Goal: Task Accomplishment & Management: Complete application form

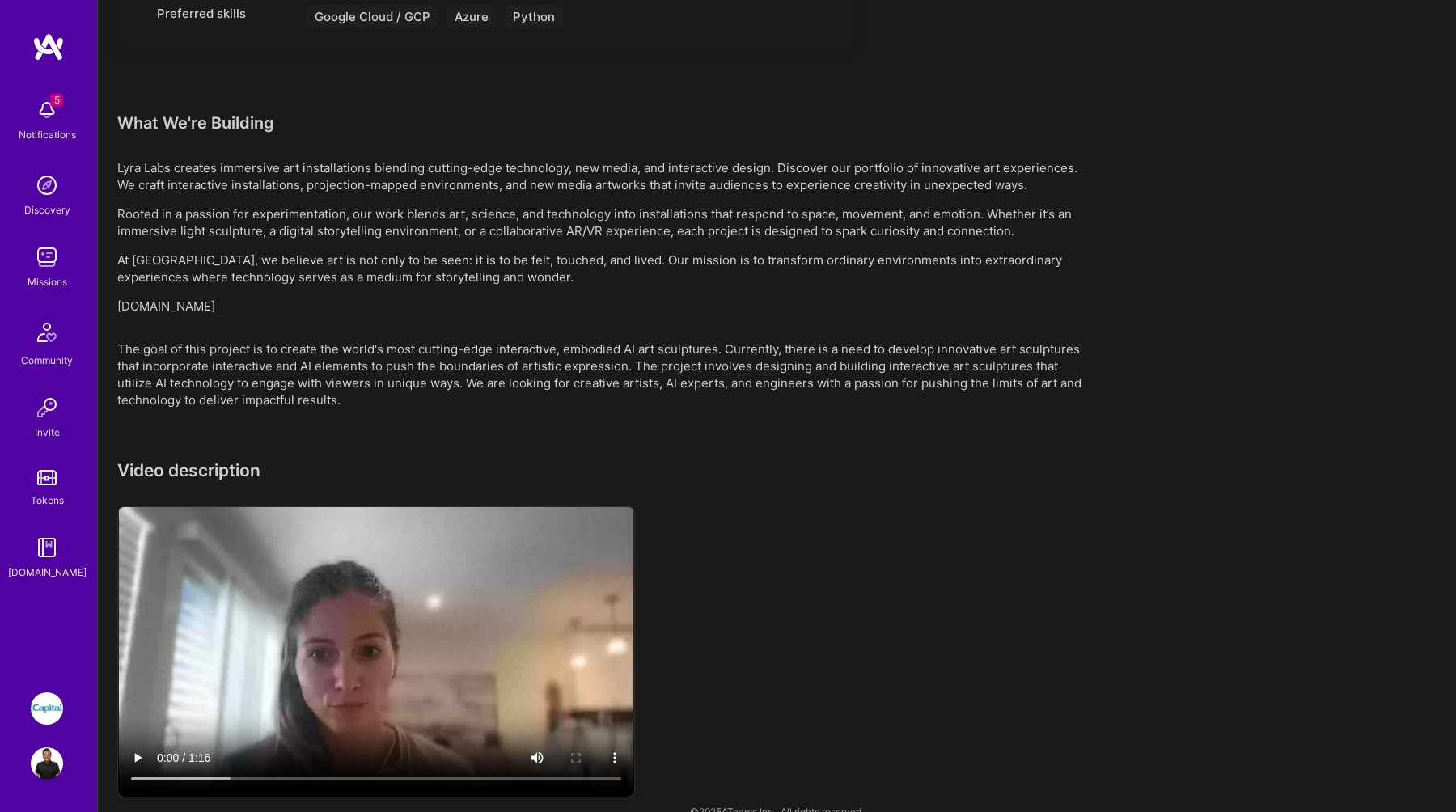
scroll to position [973, 0]
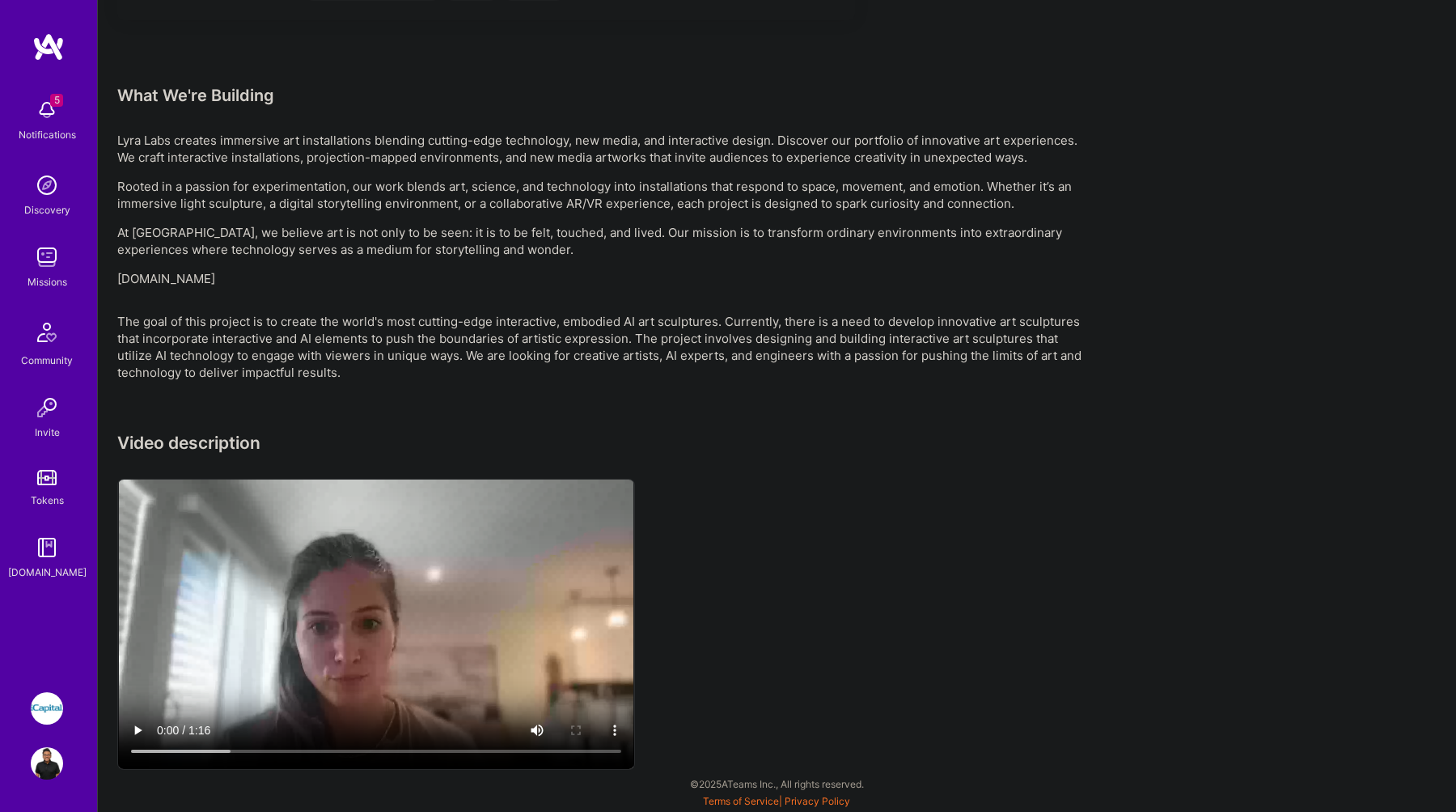
click at [47, 258] on img at bounding box center [47, 257] width 32 height 32
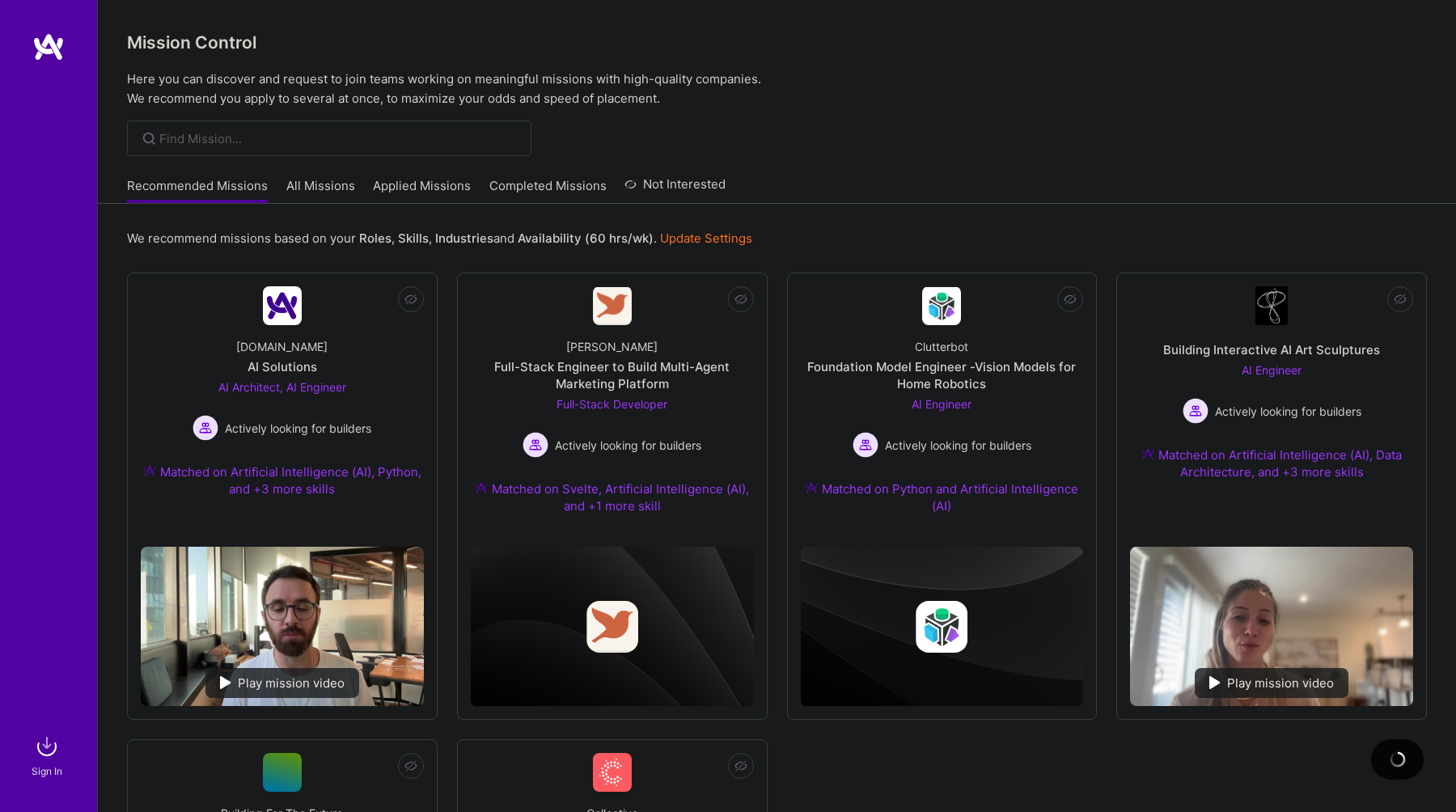
click at [455, 181] on link "Applied Missions" at bounding box center [421, 190] width 98 height 27
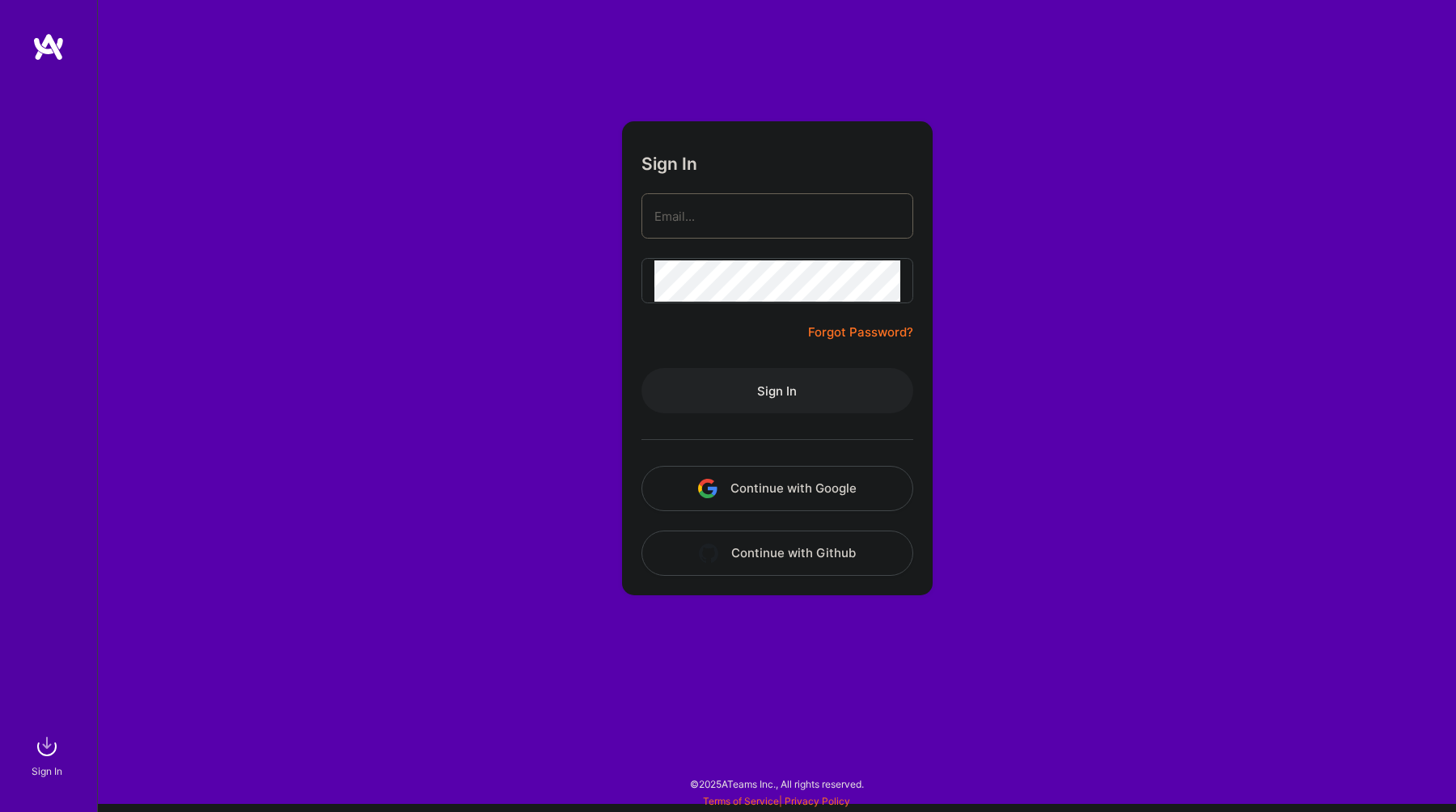
click at [731, 221] on input "email" at bounding box center [778, 216] width 246 height 41
type input "randy.ramnansingh@gmail.com"
click at [770, 403] on button "Sign In" at bounding box center [777, 391] width 272 height 45
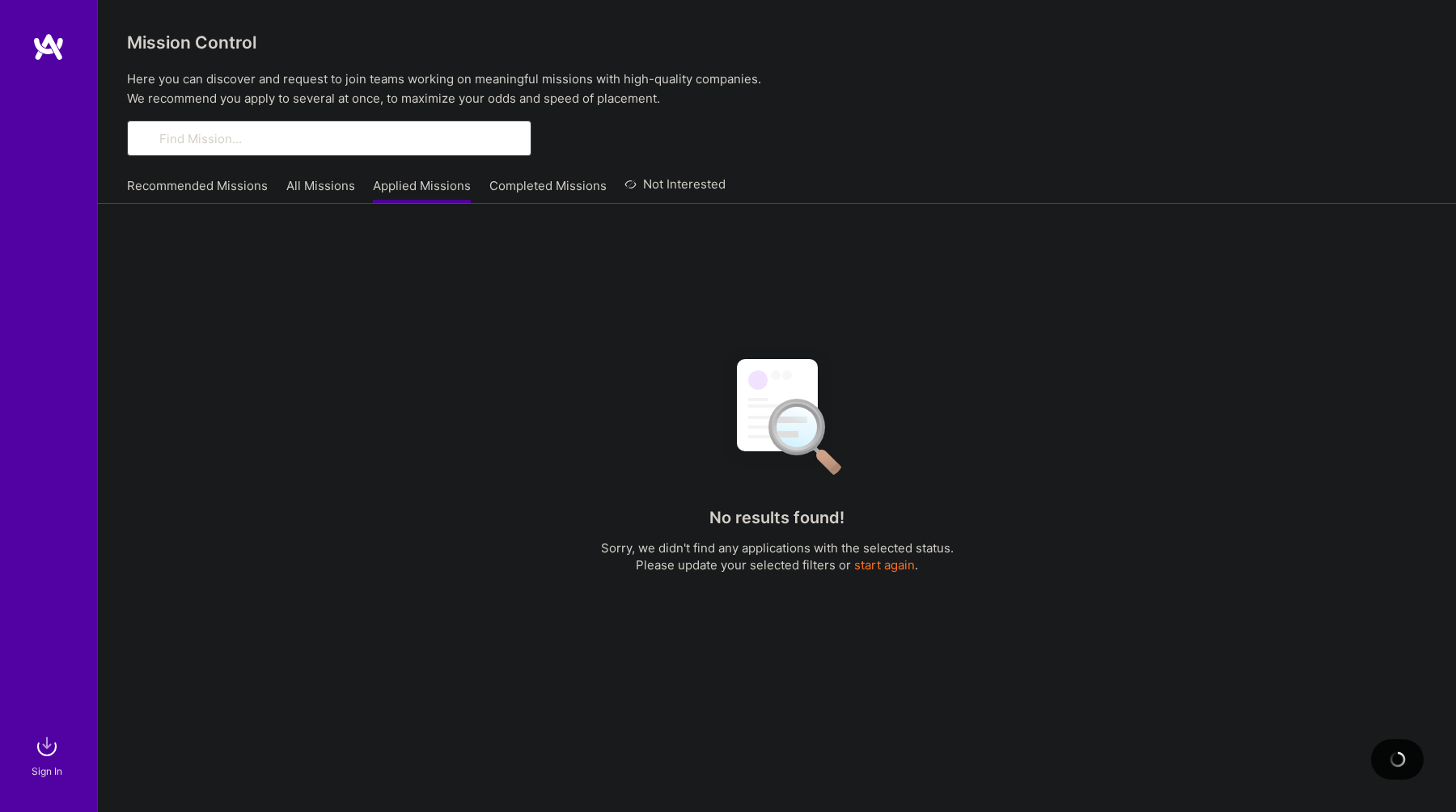
click at [414, 180] on link "Applied Missions" at bounding box center [421, 190] width 98 height 27
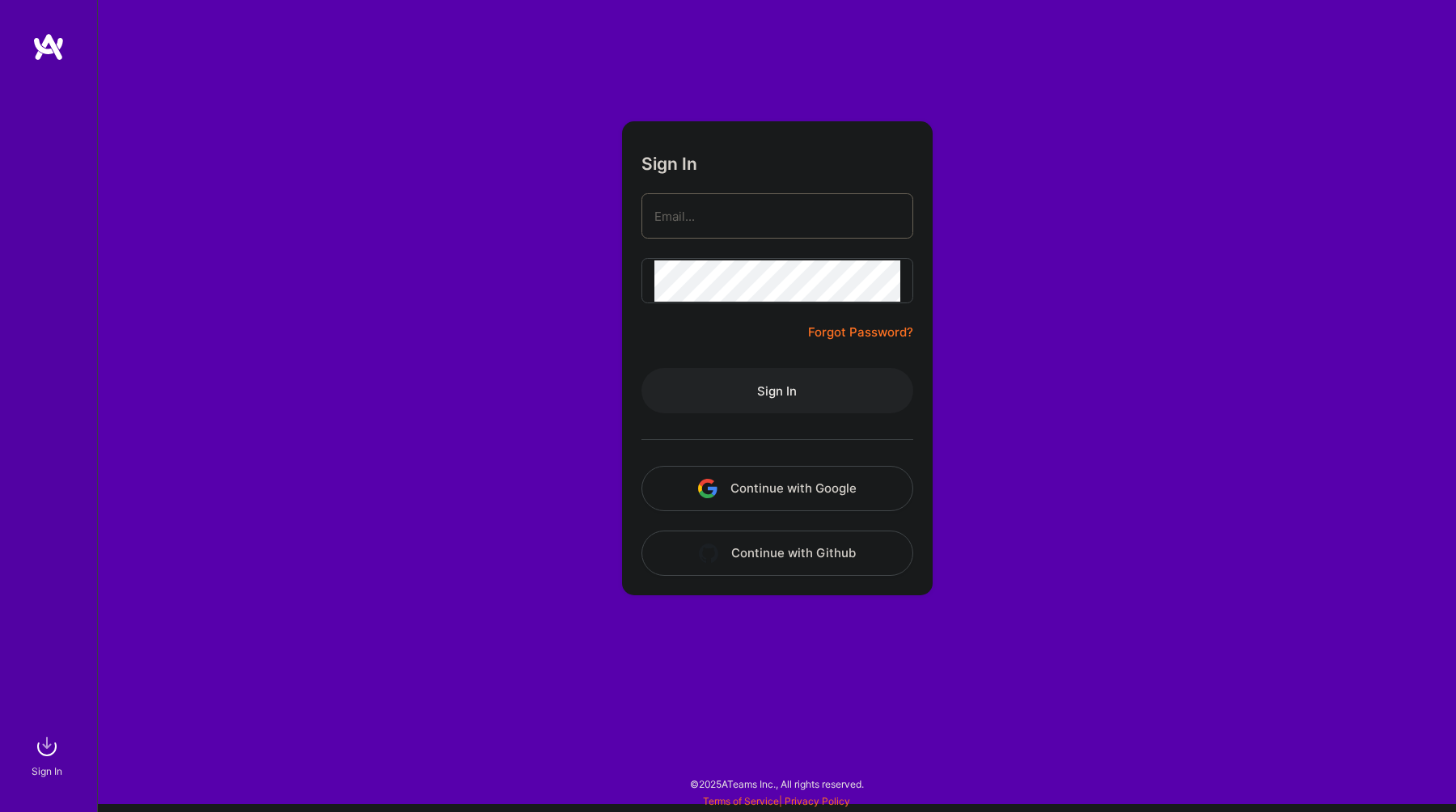
click at [768, 207] on input "email" at bounding box center [778, 216] width 246 height 41
type input "randy.ramnansingh@gmail.com"
click at [770, 400] on button "Sign In" at bounding box center [777, 391] width 272 height 45
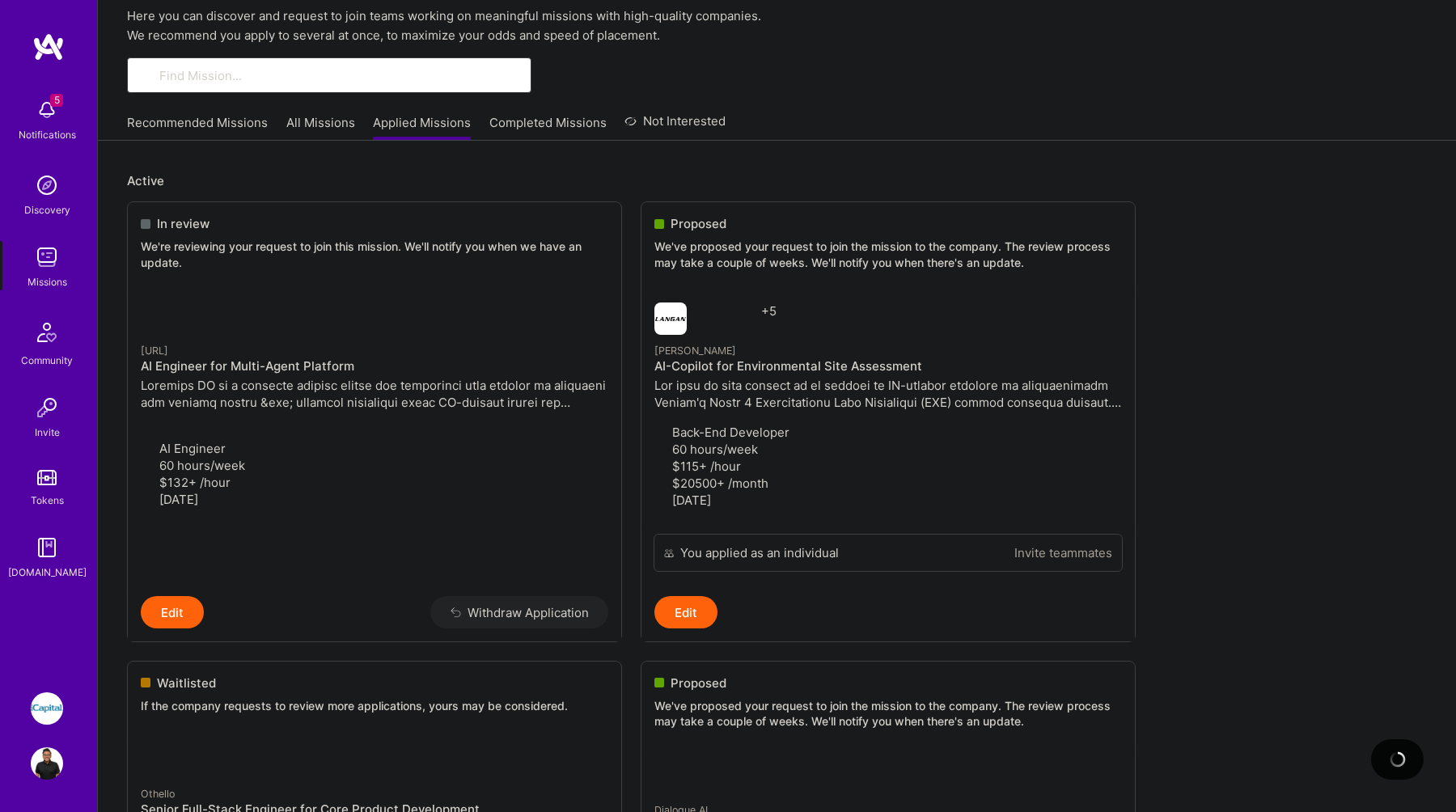
scroll to position [75, 0]
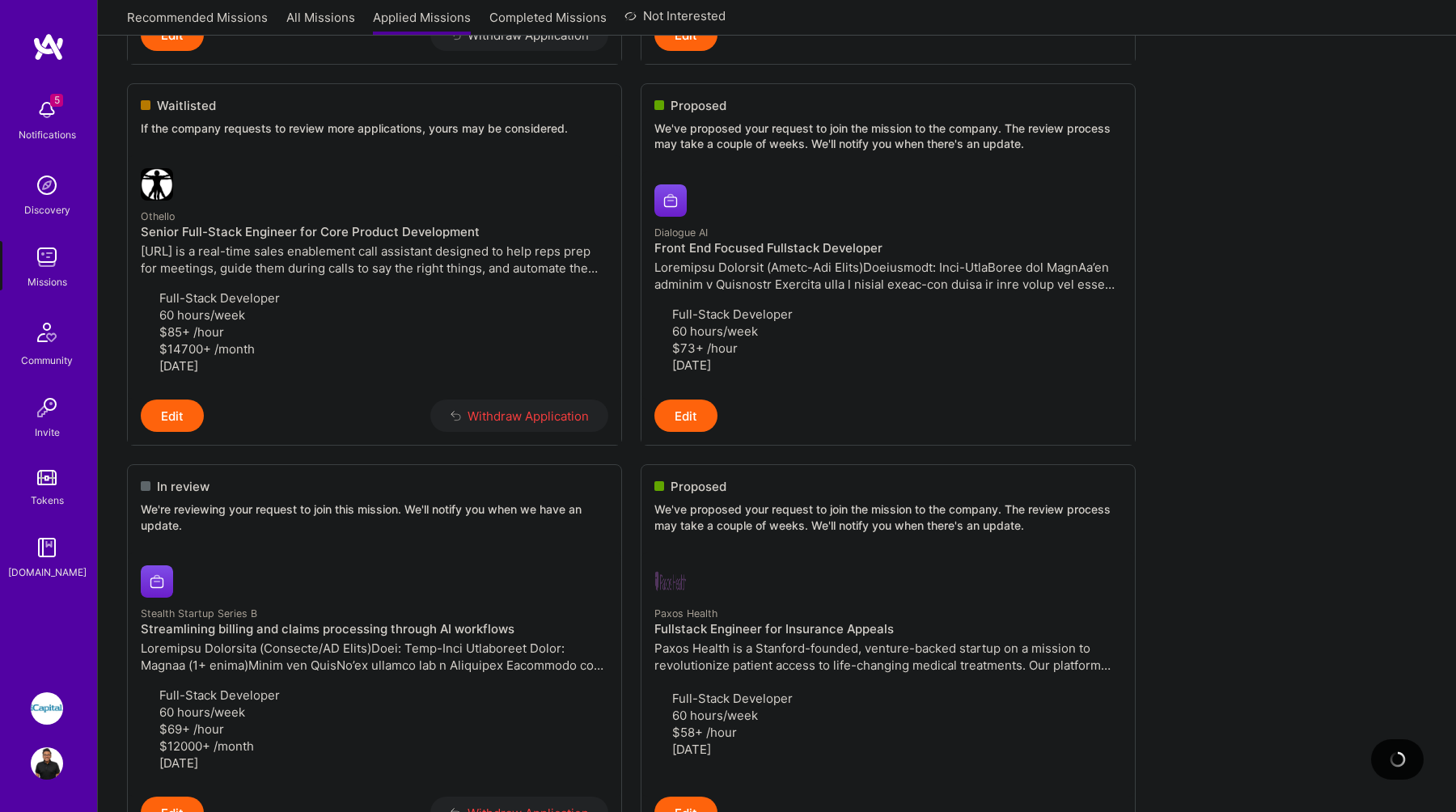
scroll to position [639, 0]
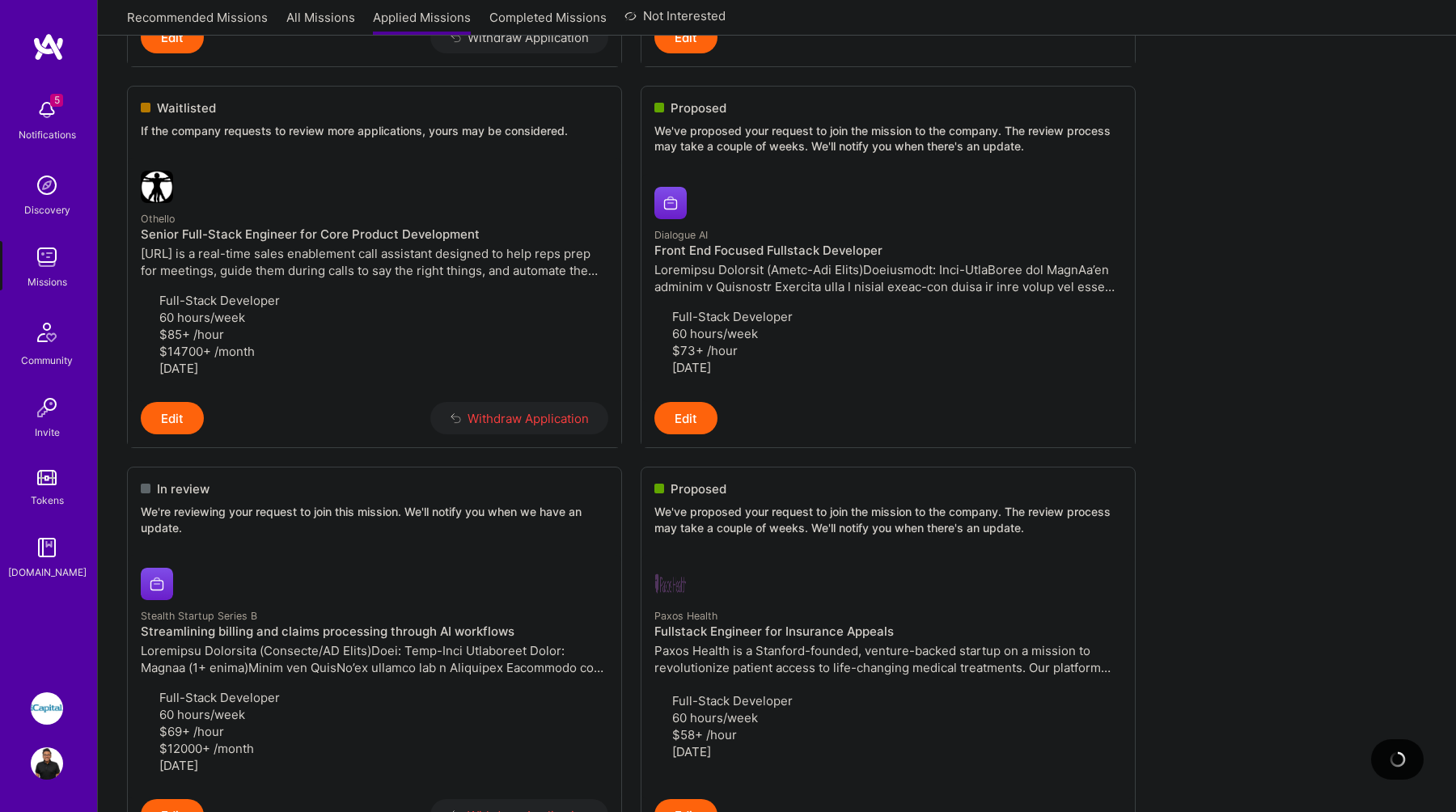
click at [1346, 523] on ul "In review We're reviewing your request to join this mission. We'll notify you w…" at bounding box center [776, 719] width 1300 height 2186
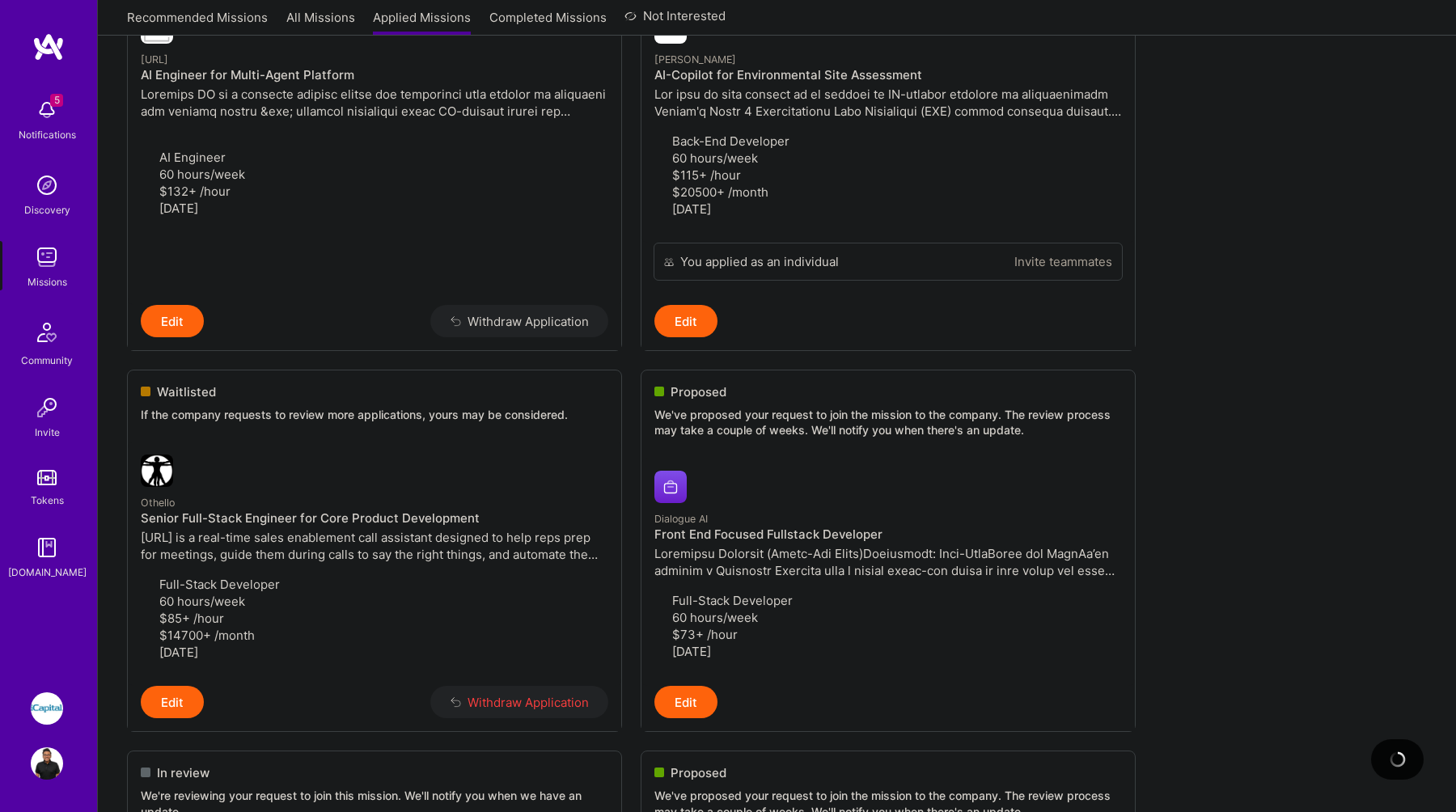
scroll to position [0, 0]
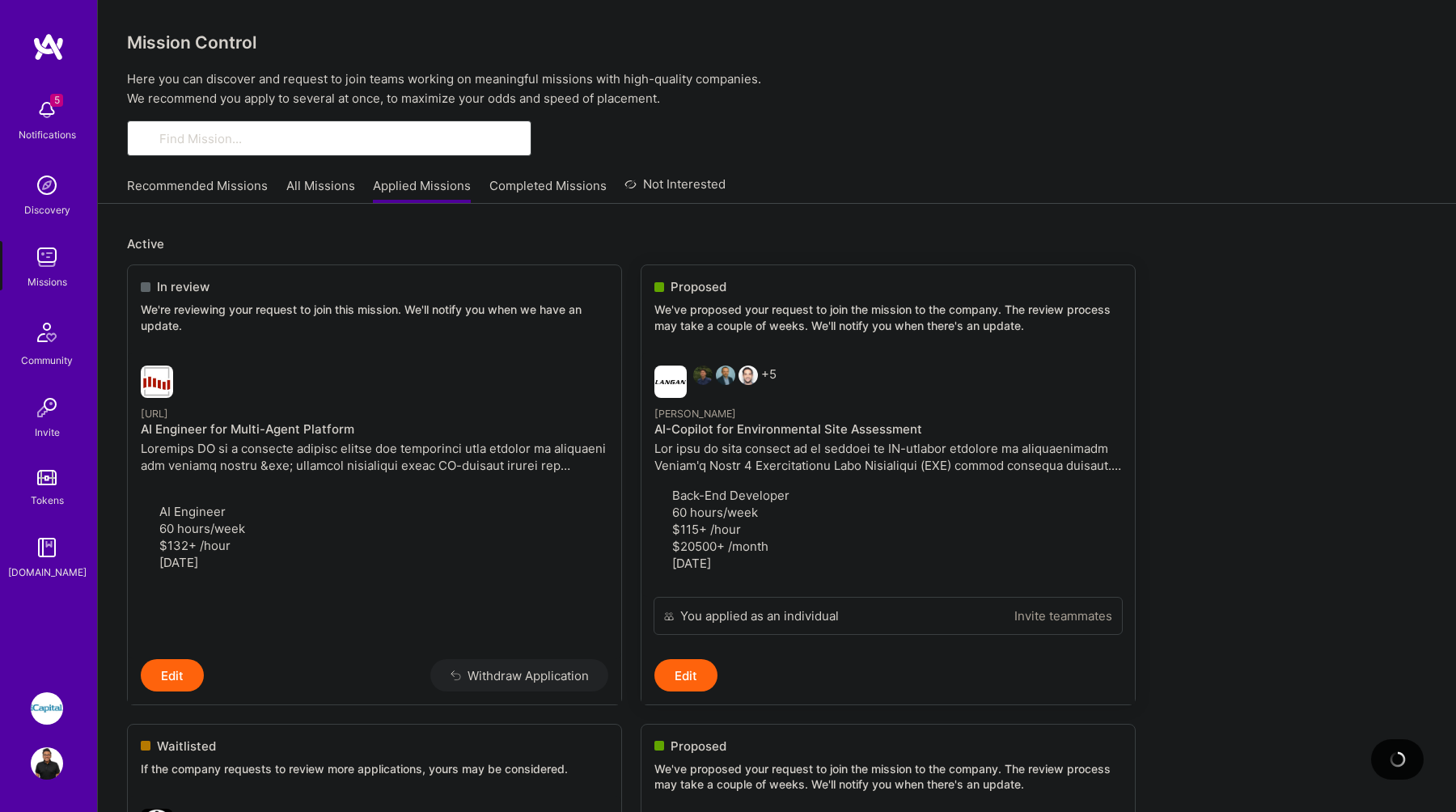
click at [712, 436] on h4 "AI-Copilot for Environmental Site Assessment" at bounding box center [888, 429] width 468 height 14
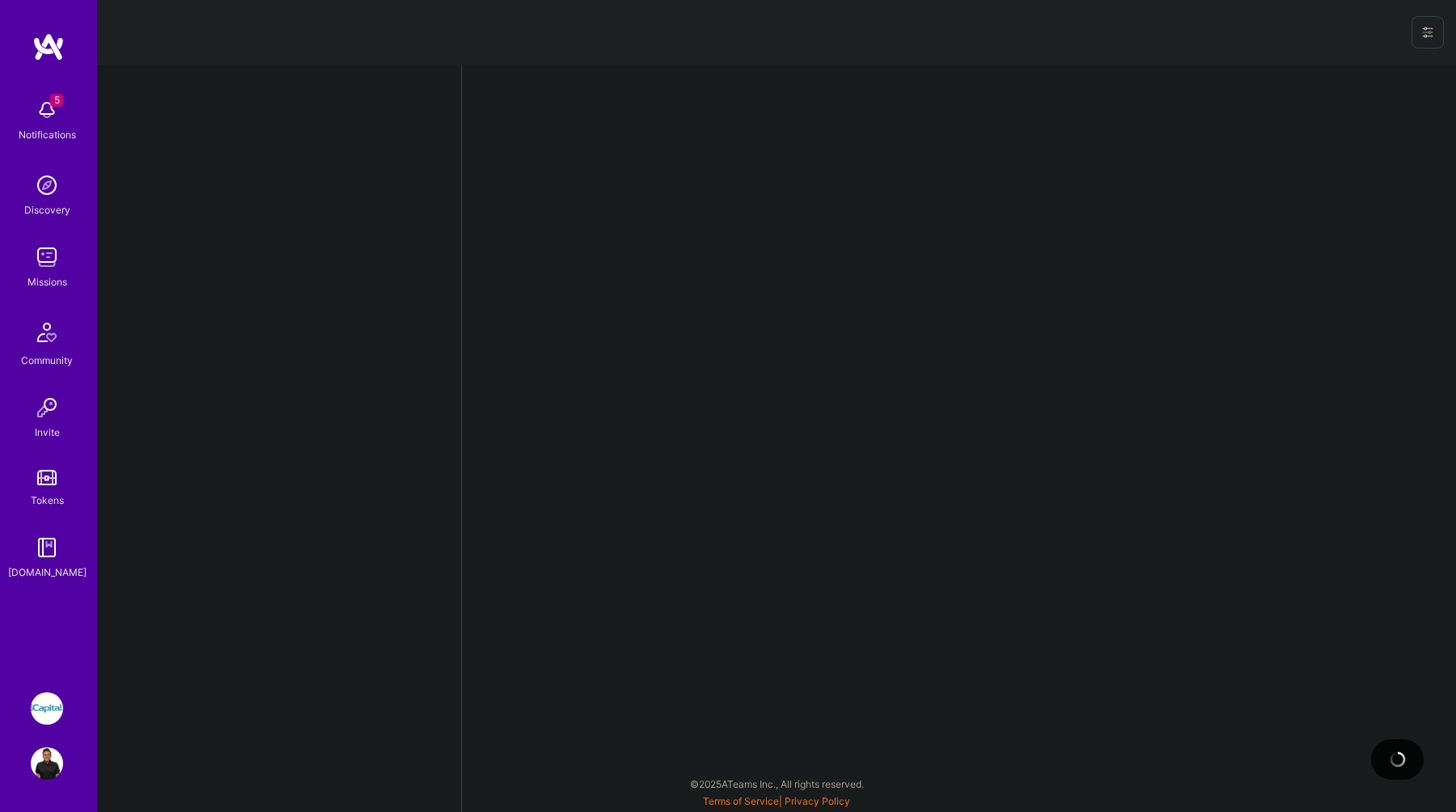
select select "CA"
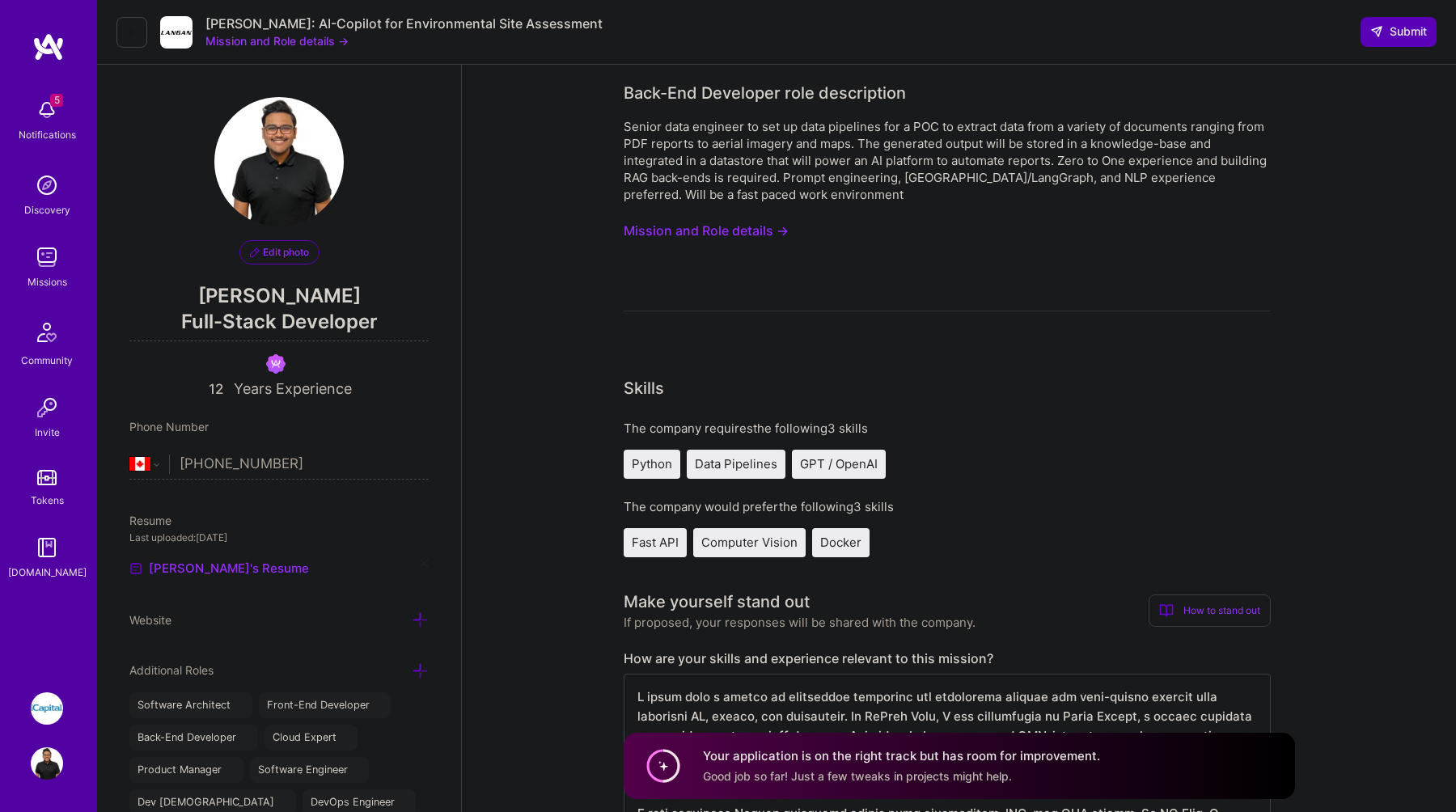
click at [719, 232] on button "Mission and Role details →" at bounding box center [706, 230] width 165 height 30
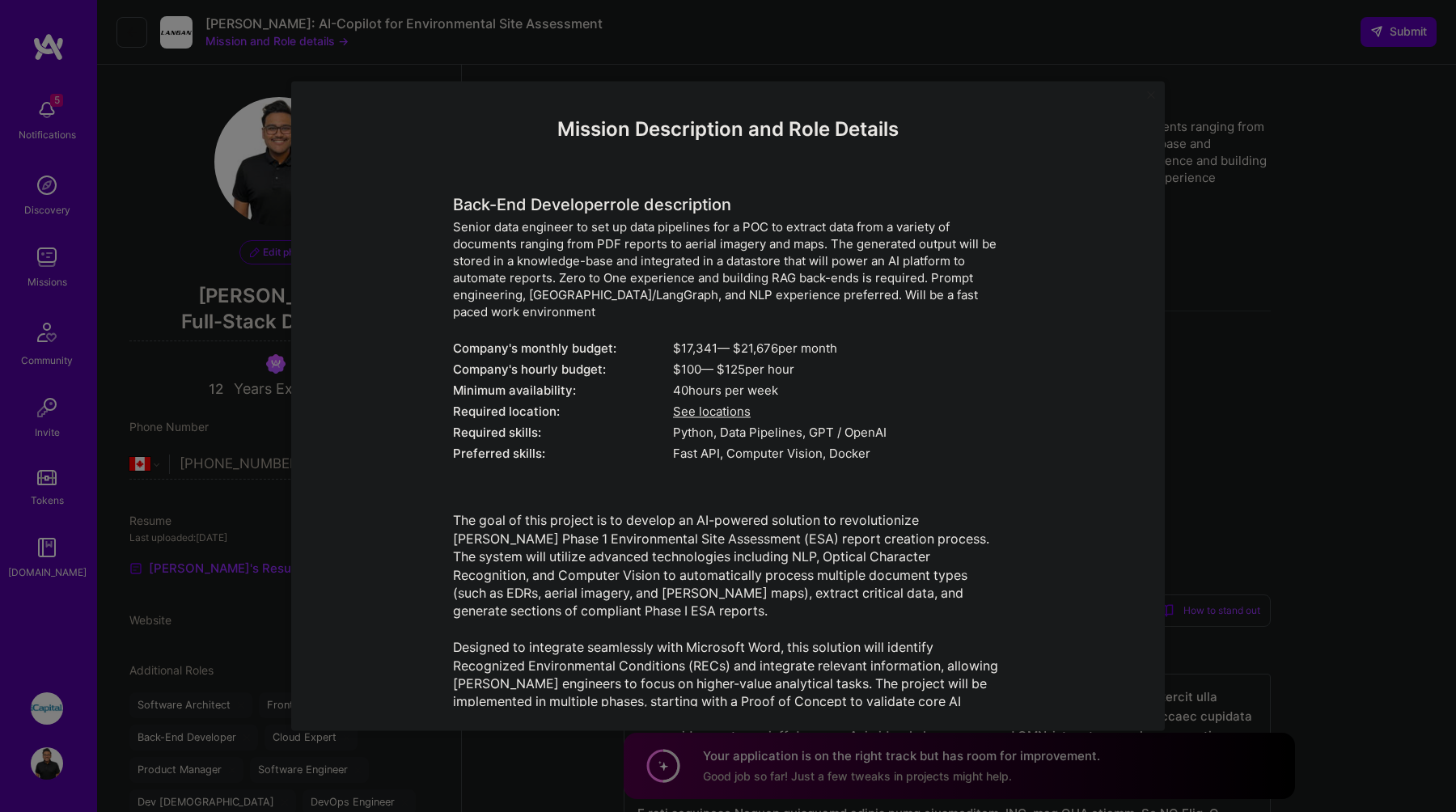
click at [1439, 199] on div "Mission Description and Role Details Back-End Developer role description Senior…" at bounding box center [728, 406] width 1456 height 812
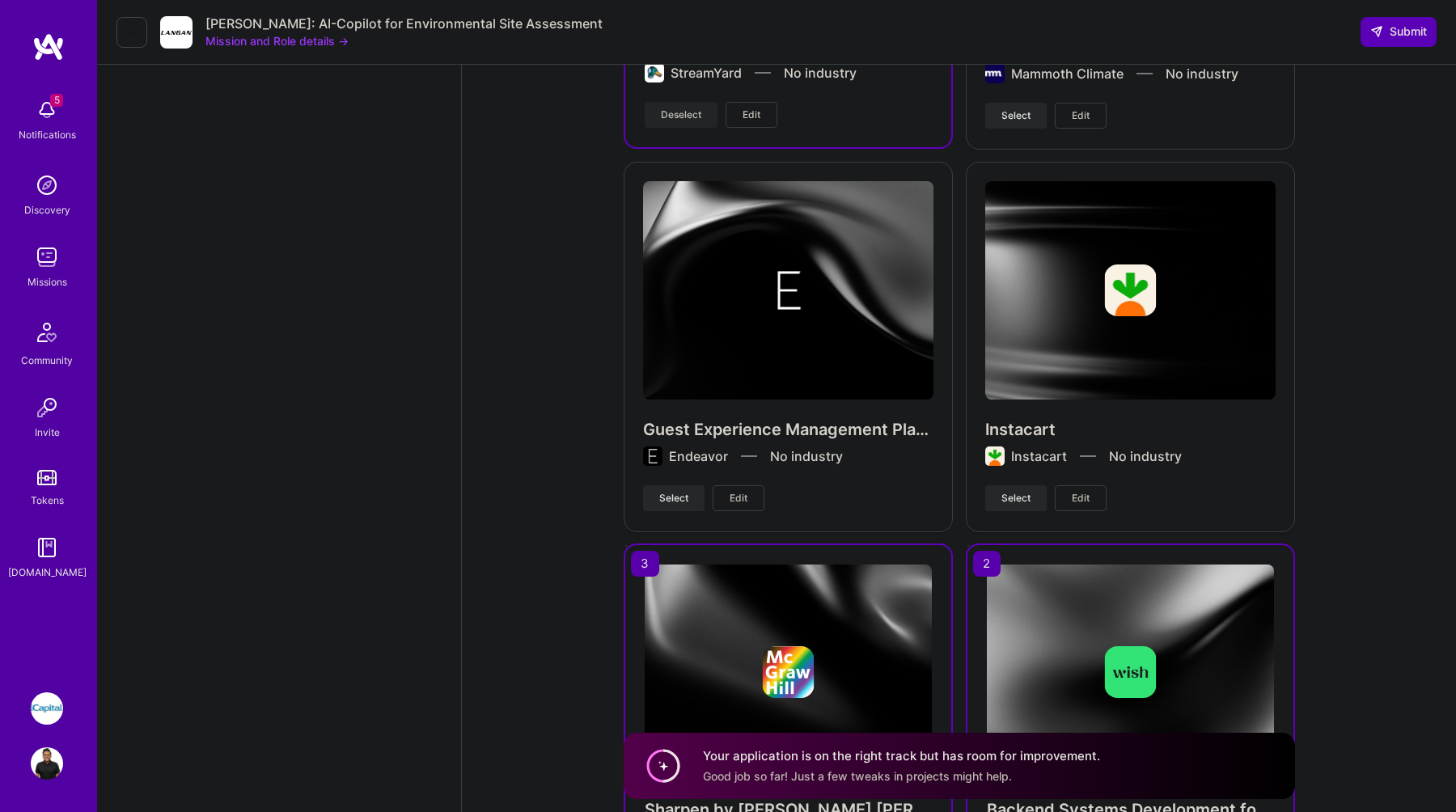
scroll to position [5401, 0]
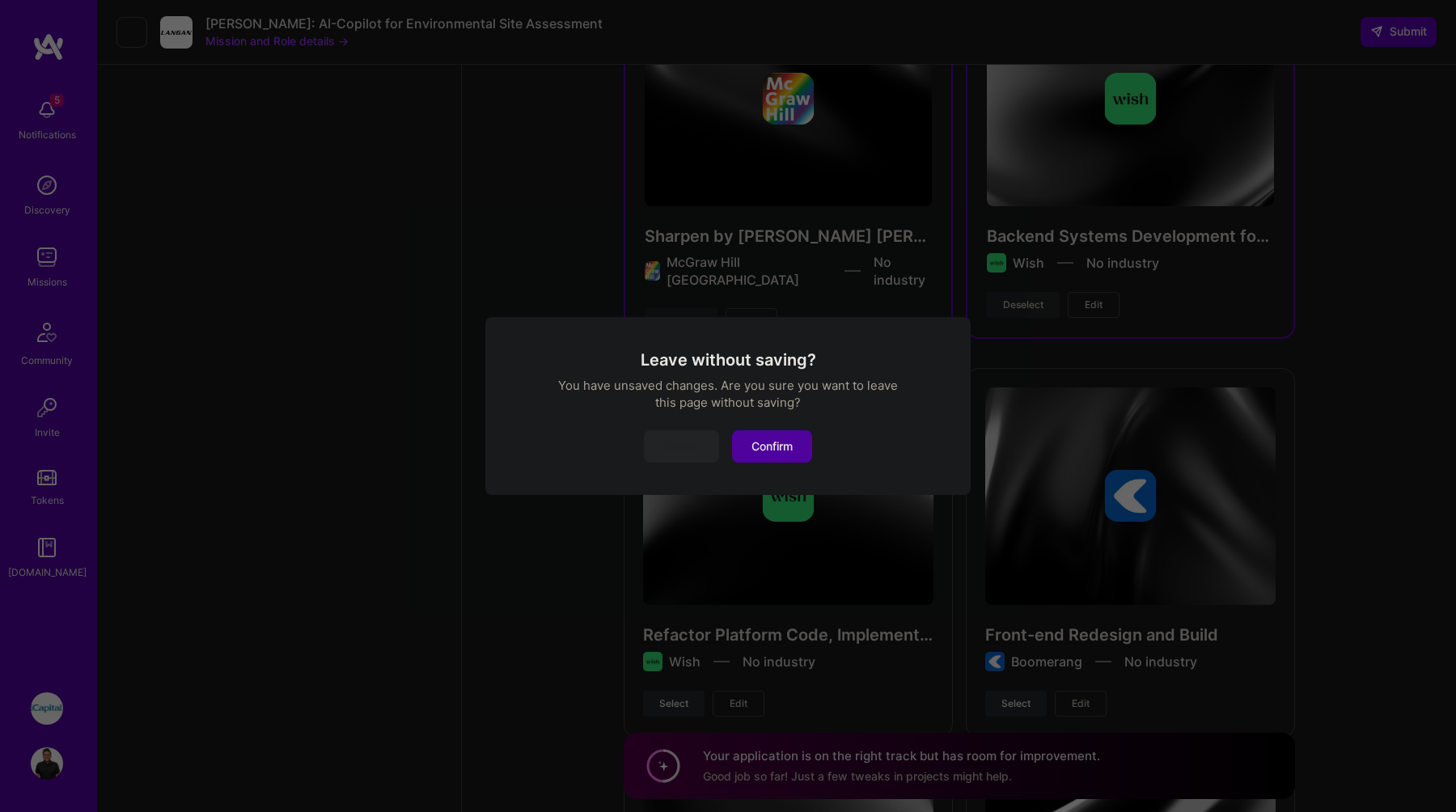
click at [782, 444] on button "Confirm" at bounding box center [772, 446] width 80 height 32
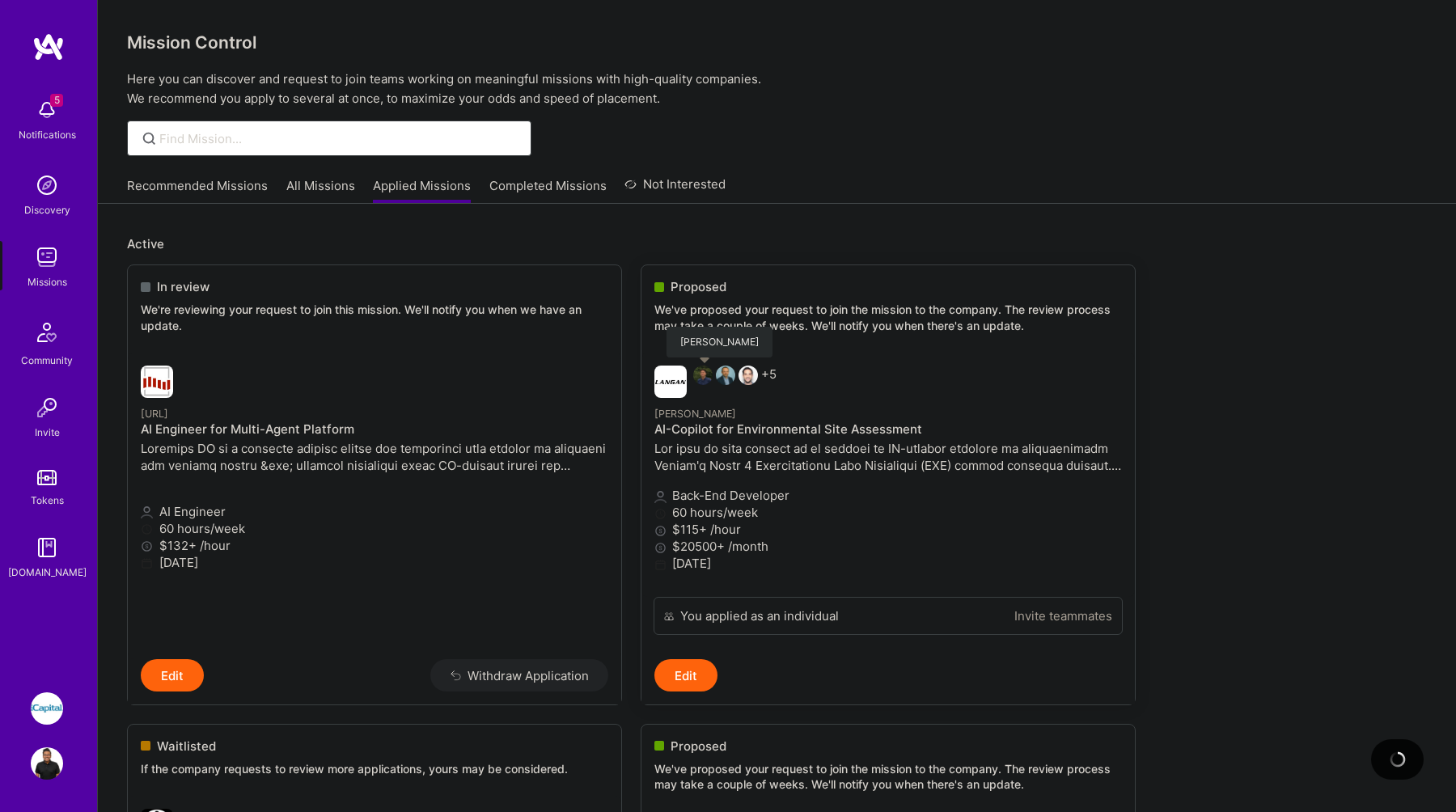
click at [706, 380] on img at bounding box center [703, 375] width 20 height 20
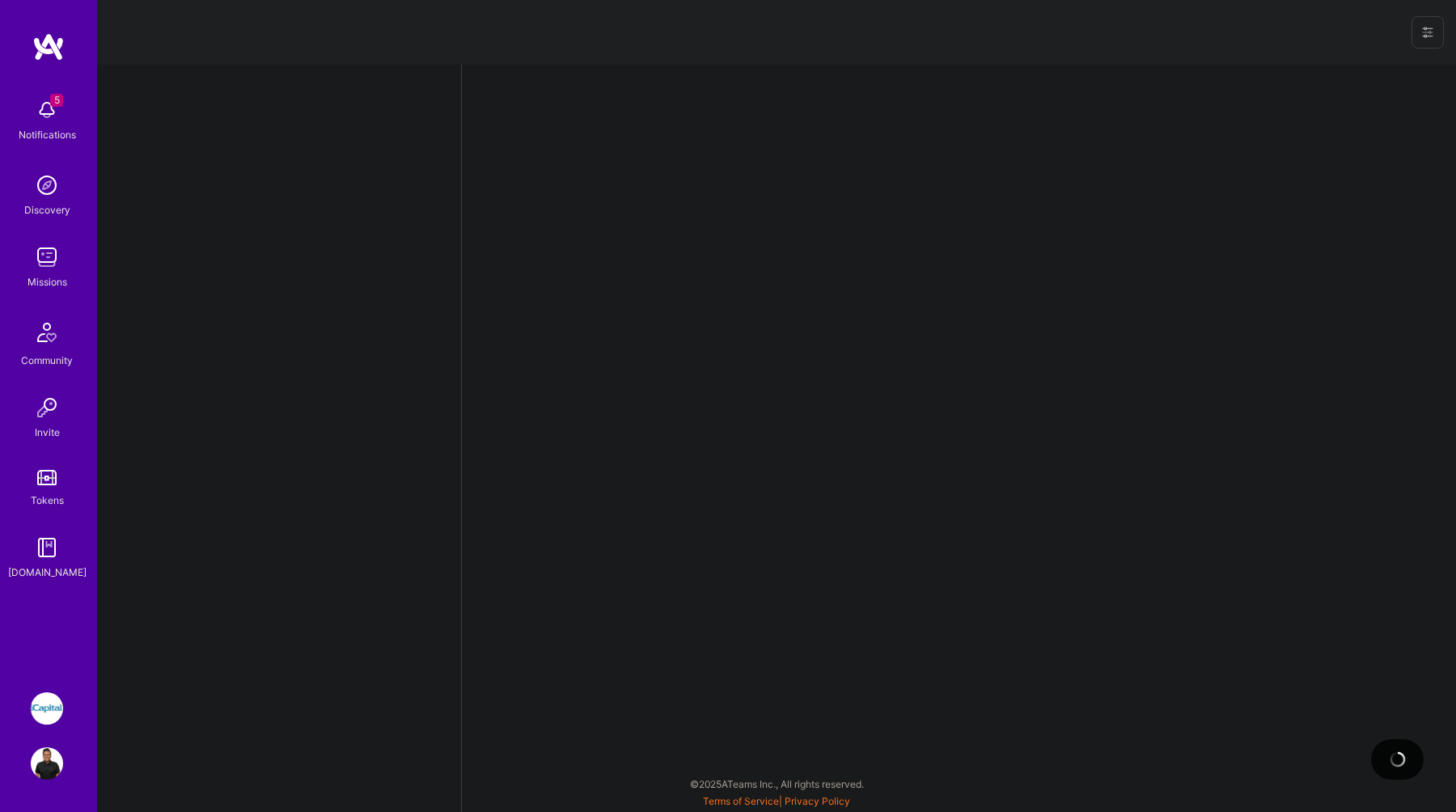
select select "CA"
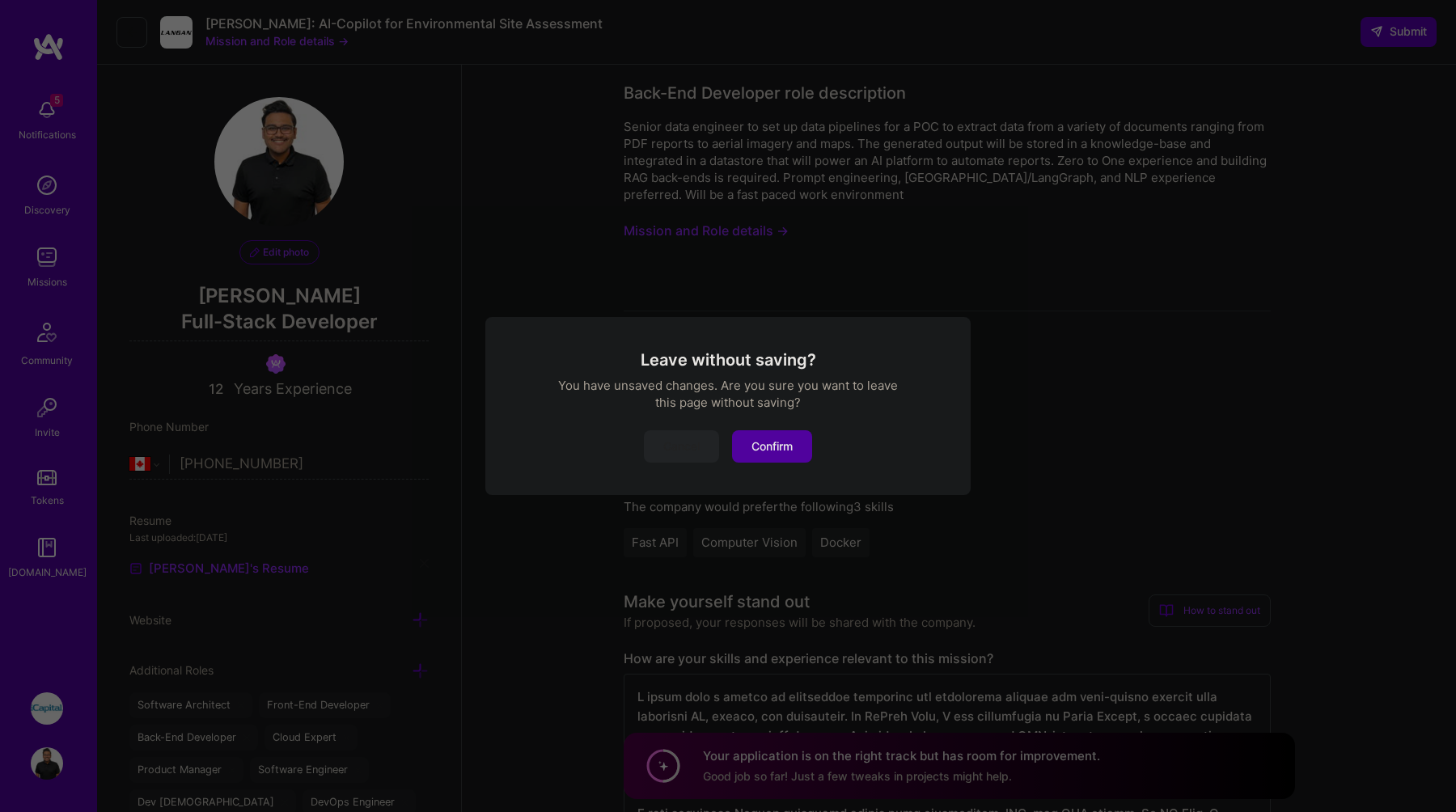
click at [783, 437] on button "Confirm" at bounding box center [772, 446] width 80 height 32
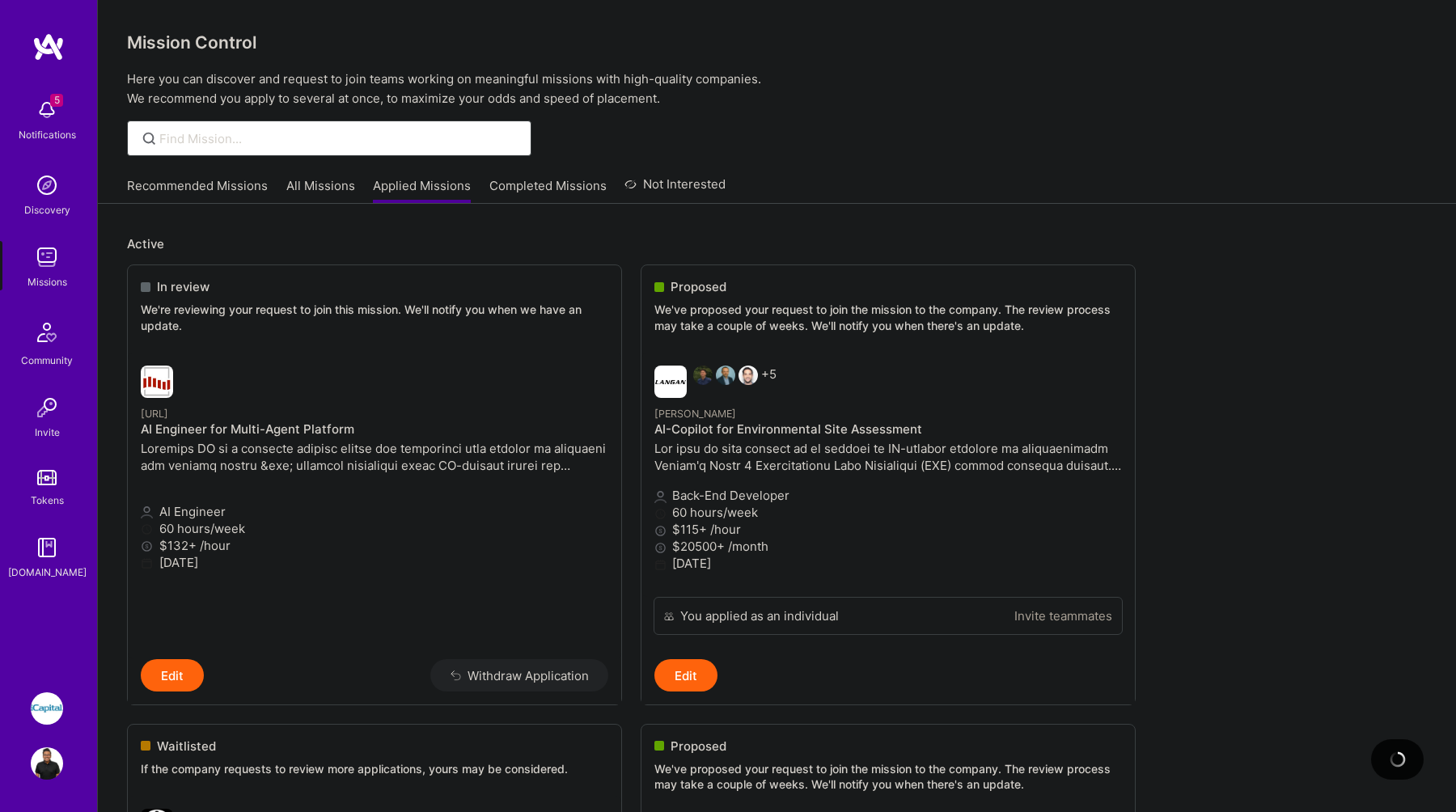
click at [325, 175] on div "Recommended Missions All Missions Applied Missions Completed Missions Not Inter…" at bounding box center [426, 185] width 598 height 35
click at [322, 181] on link "All Missions" at bounding box center [321, 190] width 69 height 27
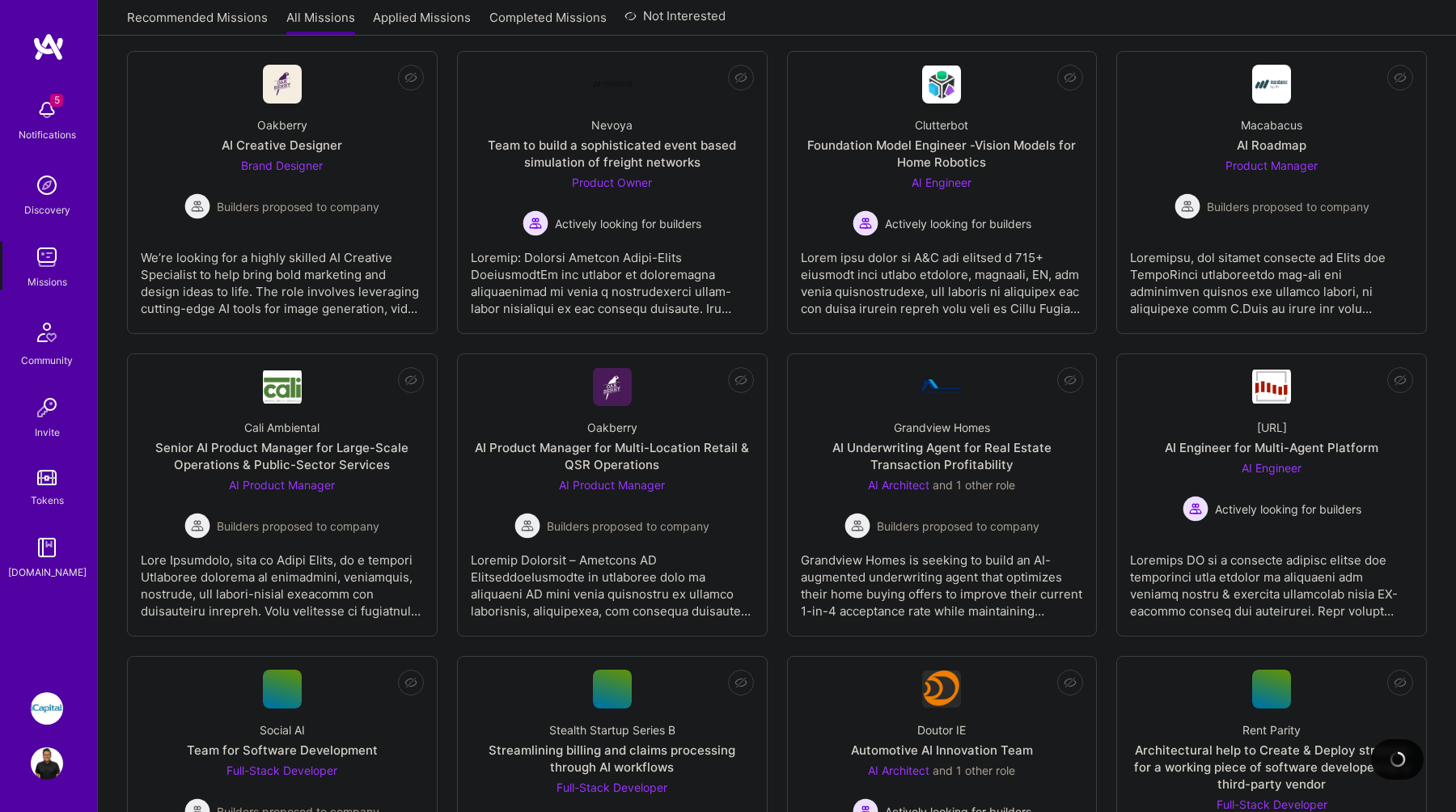
scroll to position [3285, 0]
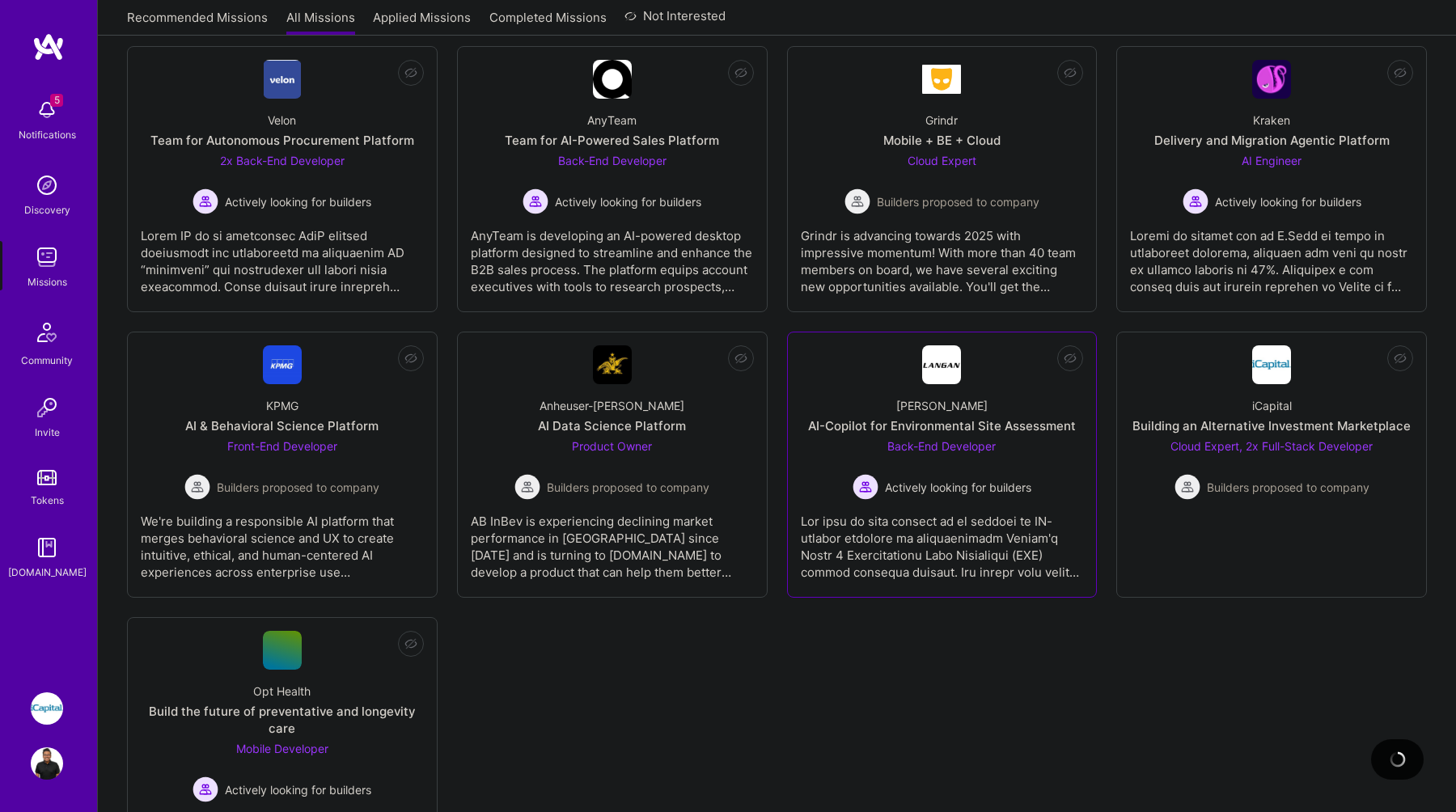
click at [971, 486] on span "Actively looking for builders" at bounding box center [957, 487] width 146 height 17
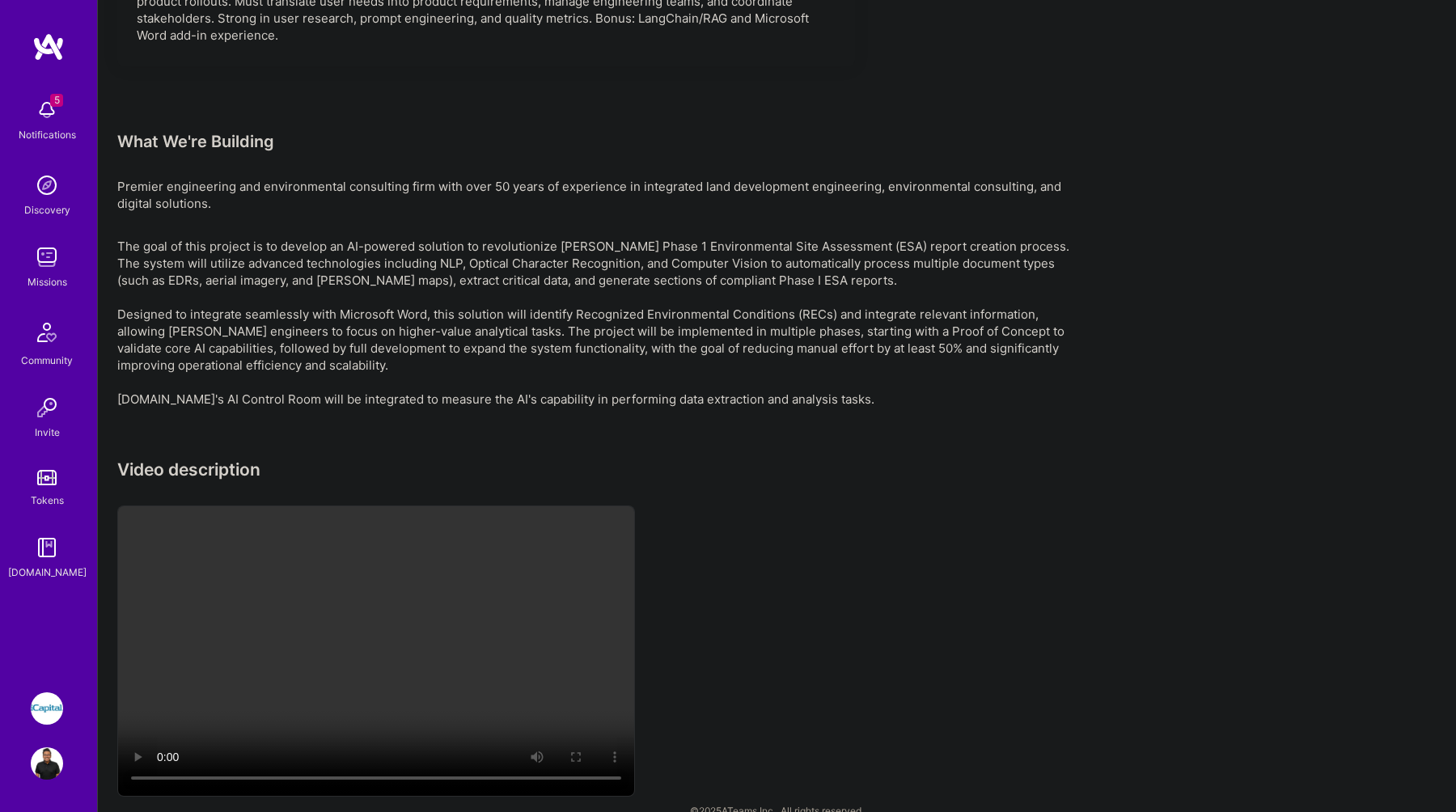
scroll to position [2843, 0]
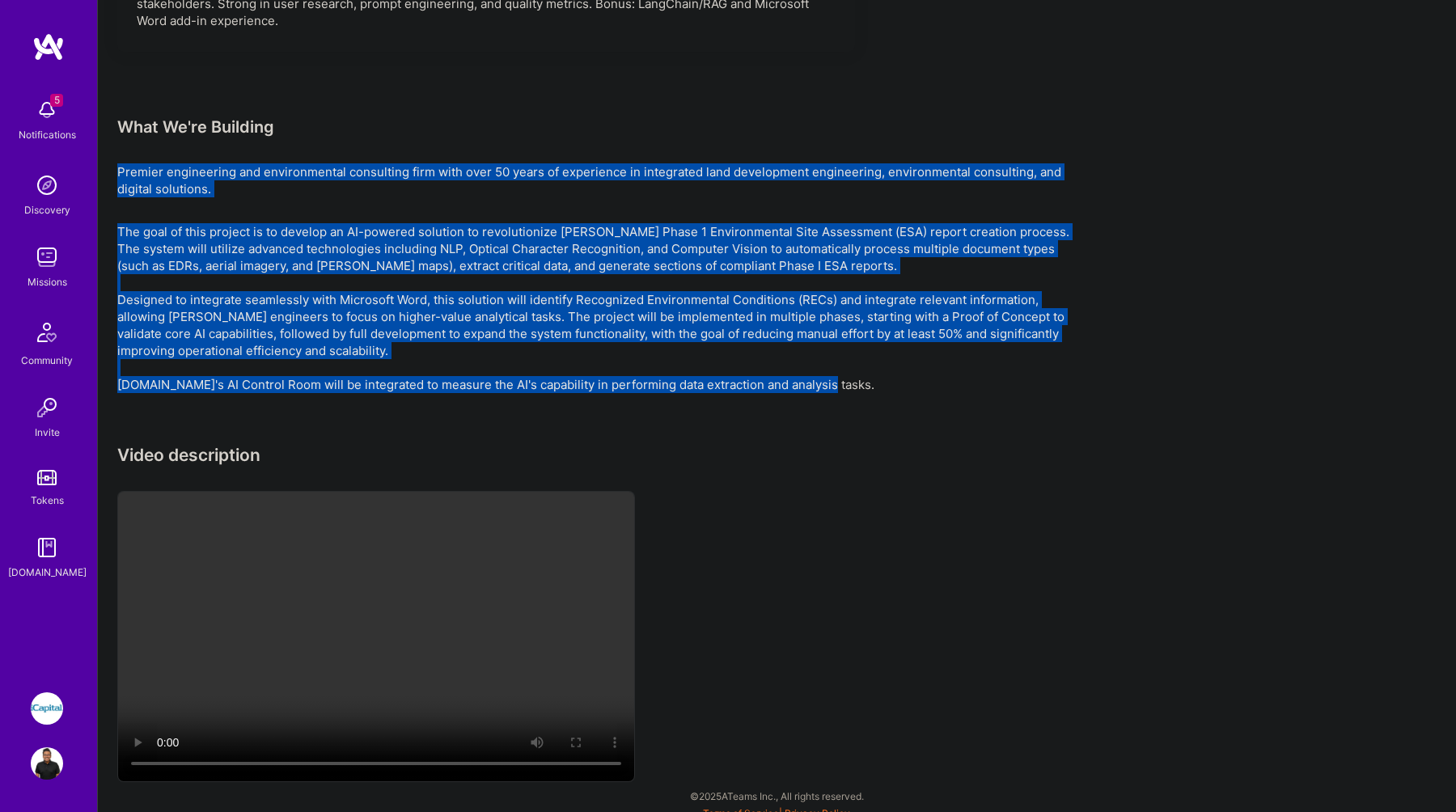
drag, startPoint x: 861, startPoint y: 409, endPoint x: 111, endPoint y: 181, distance: 783.9
copy div "Premier engineering and environmental consulting firm with over 50 years of exp…"
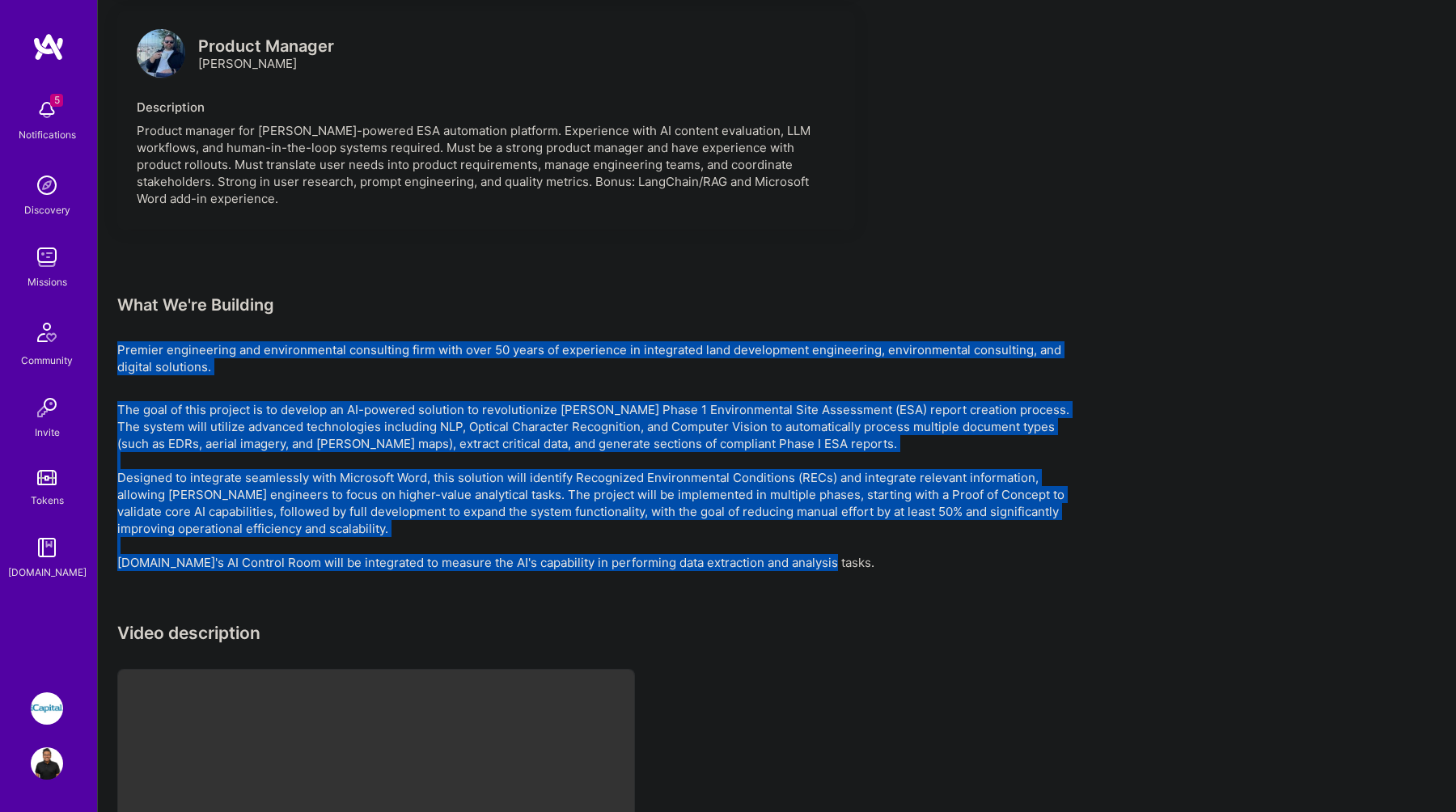
scroll to position [2651, 0]
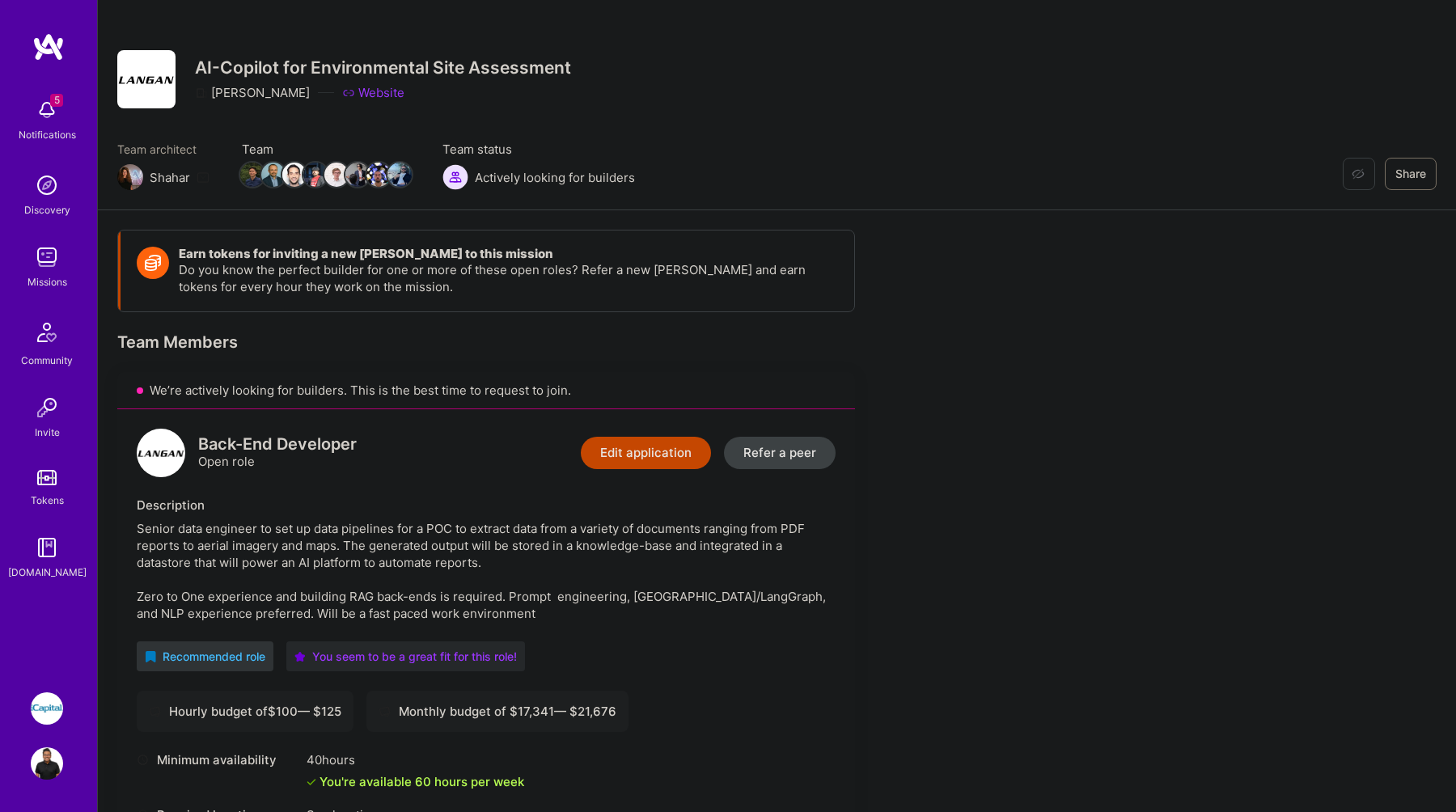
scroll to position [0, 0]
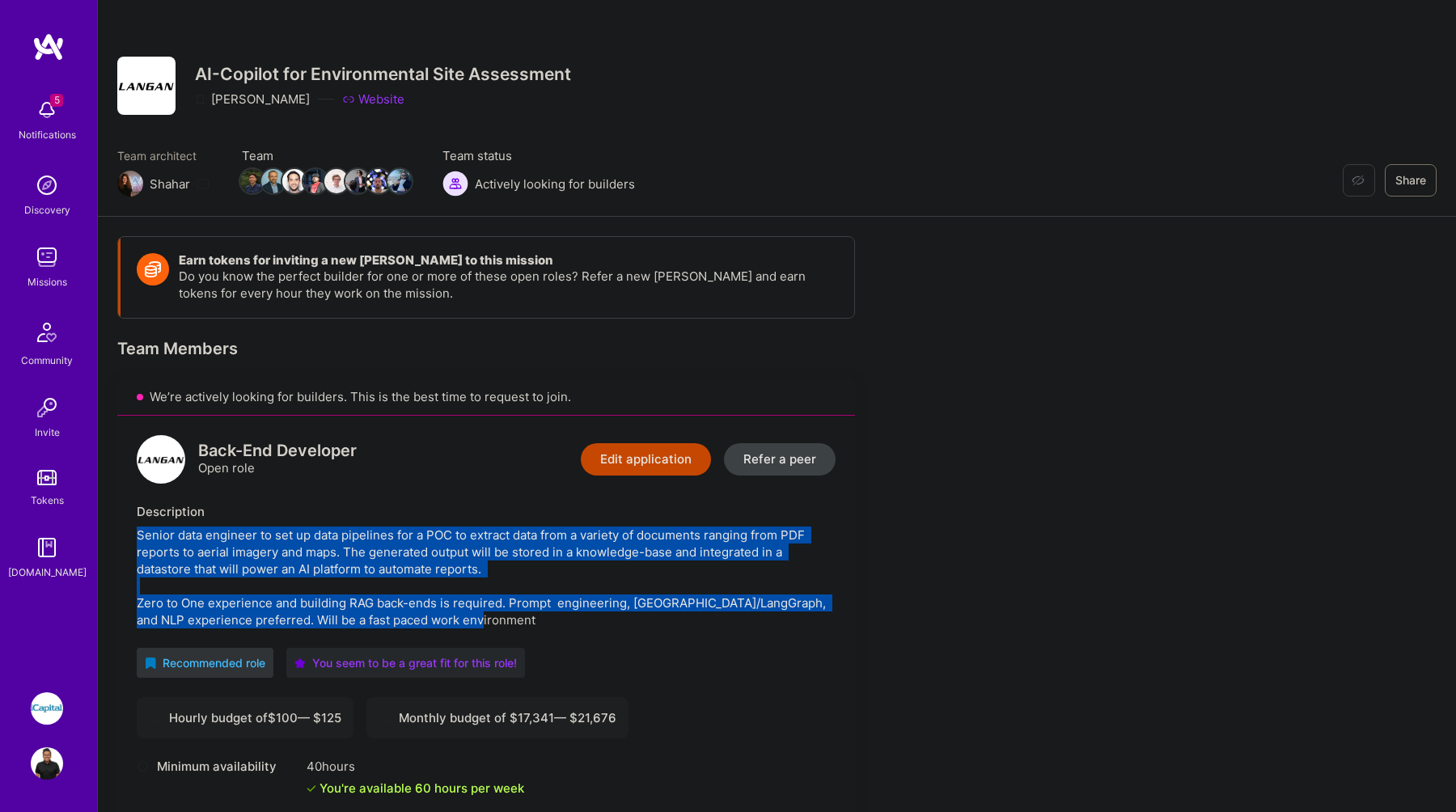
drag, startPoint x: 538, startPoint y: 625, endPoint x: 121, endPoint y: 522, distance: 429.5
click at [121, 521] on div "Back-End Developer Open role Edit application Refer a peer Description Senior d…" at bounding box center [486, 683] width 737 height 534
copy div "Senior data engineer to set up data pipelines for a POC to extract data from a …"
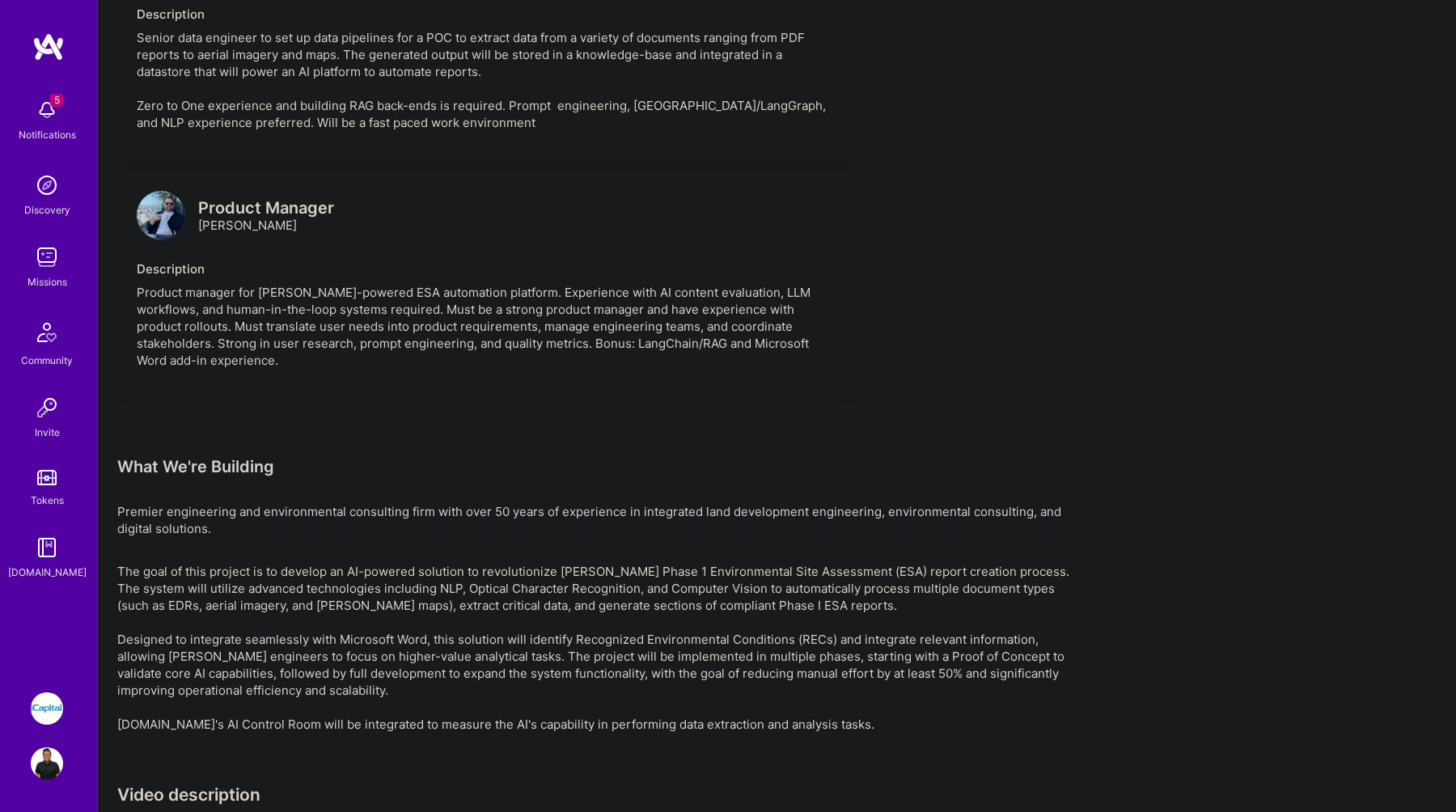
scroll to position [2511, 0]
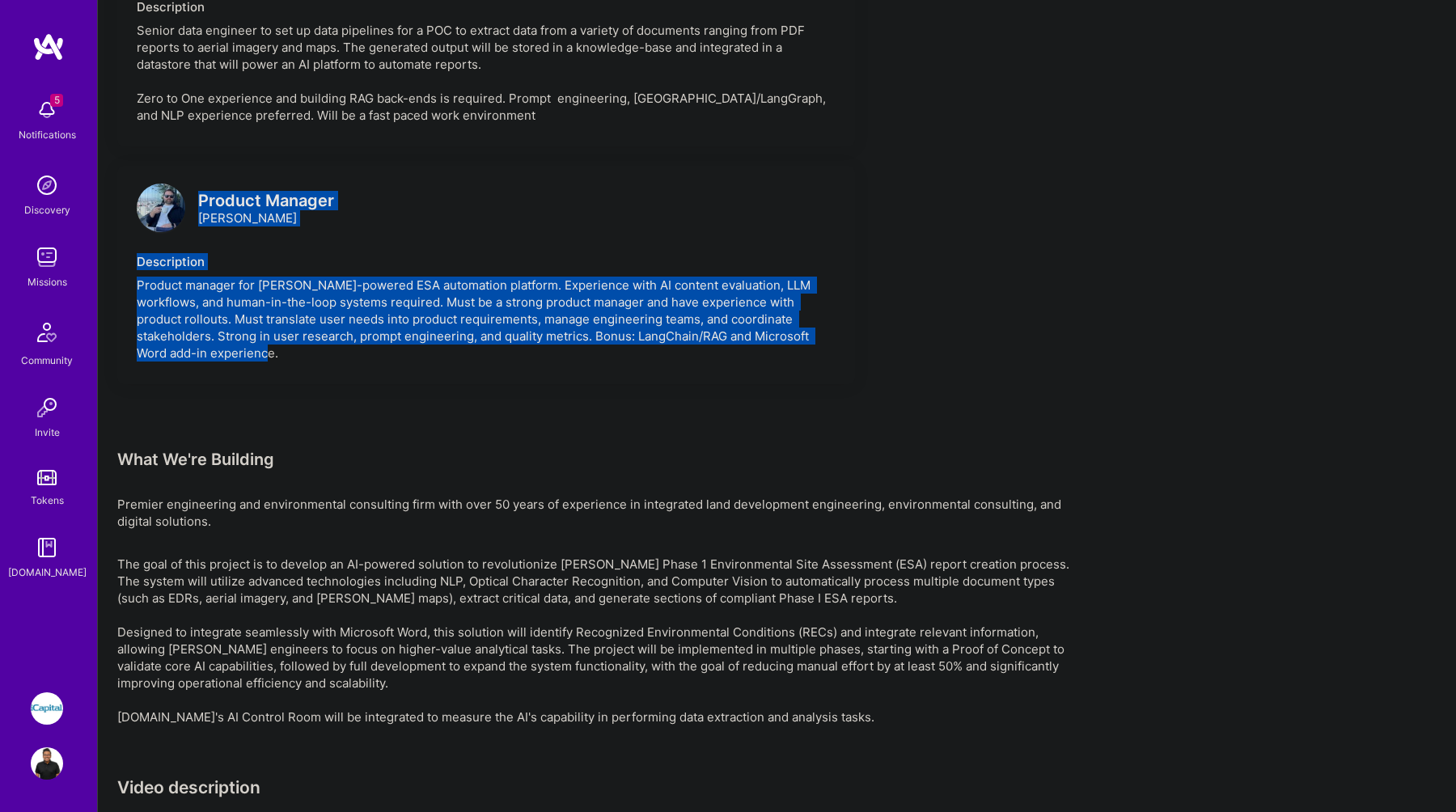
drag, startPoint x: 362, startPoint y: 382, endPoint x: 301, endPoint y: 172, distance: 218.7
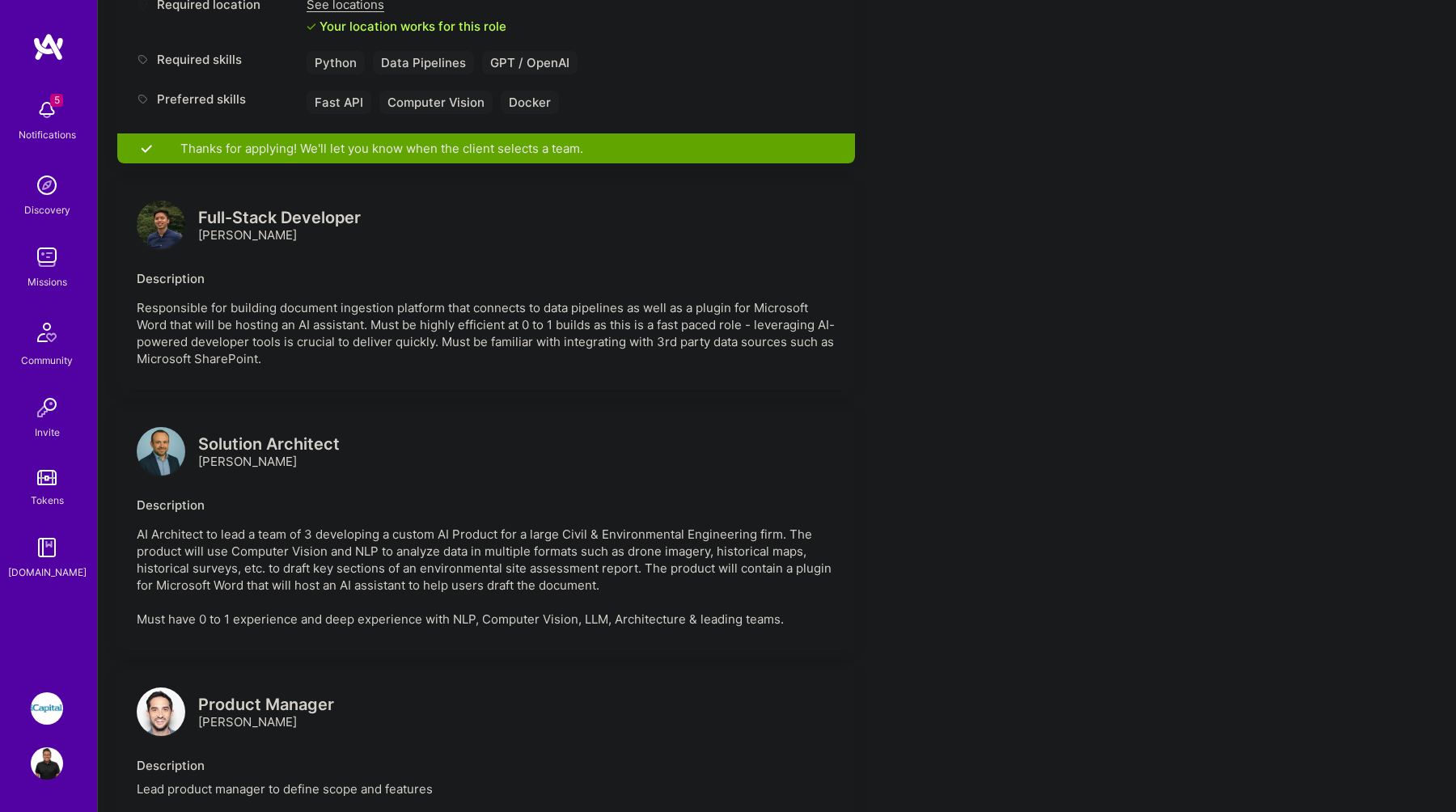
scroll to position [806, 0]
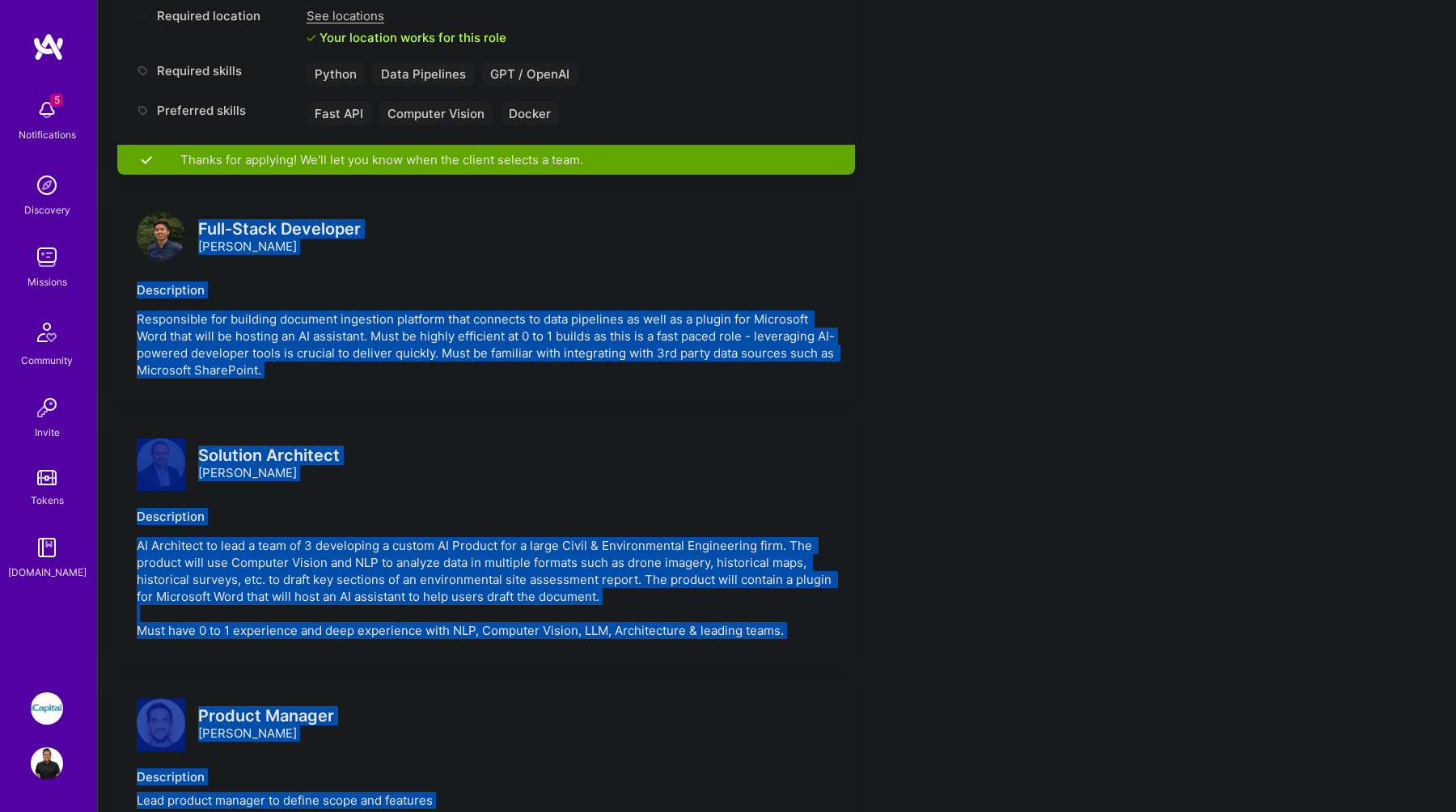
click at [195, 225] on div "Full-Stack Developer Nhan Tran" at bounding box center [248, 238] width 224 height 49
copy div "Full-Stack Developer Nhan Tran Description Responsible for building document in…"
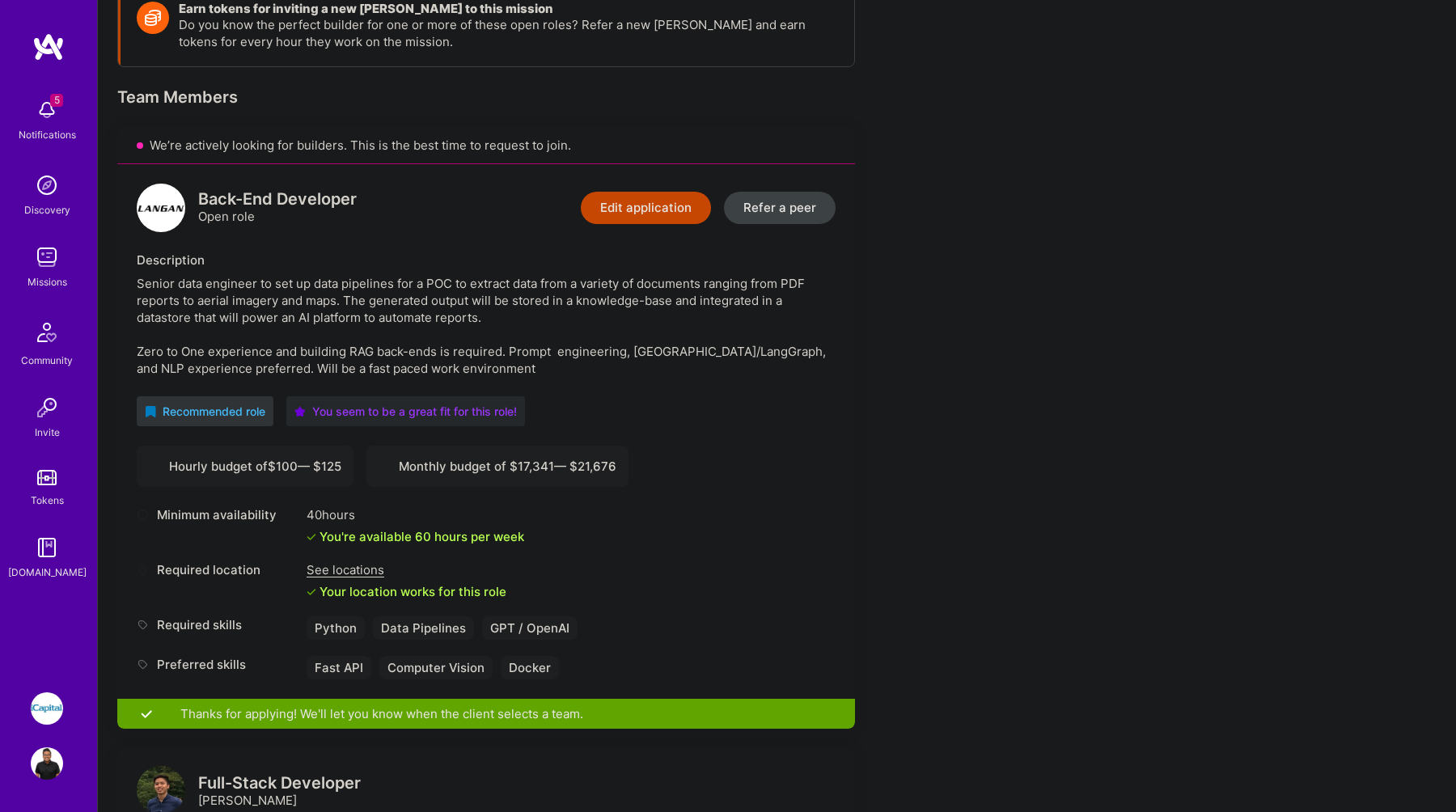
scroll to position [248, 0]
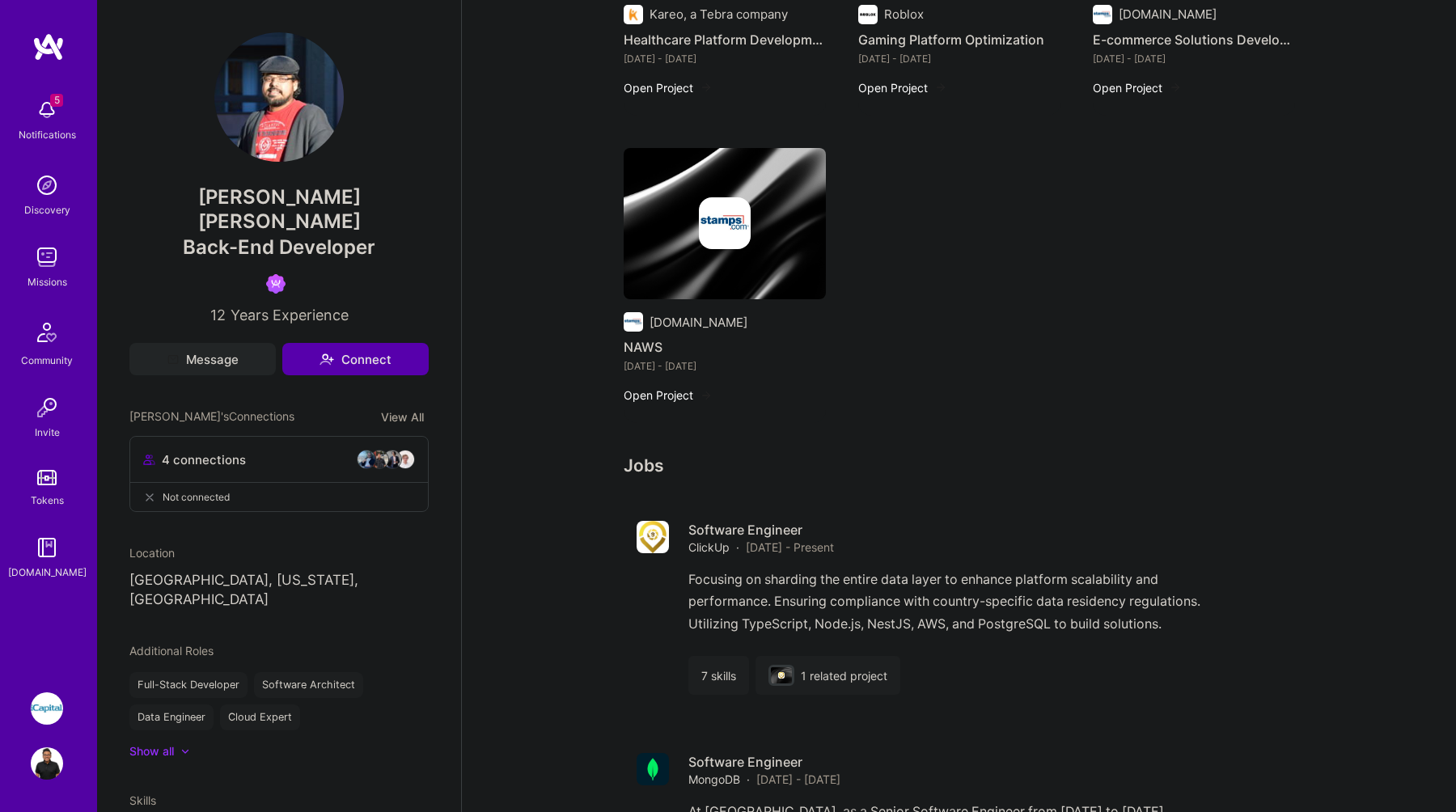
scroll to position [491, 0]
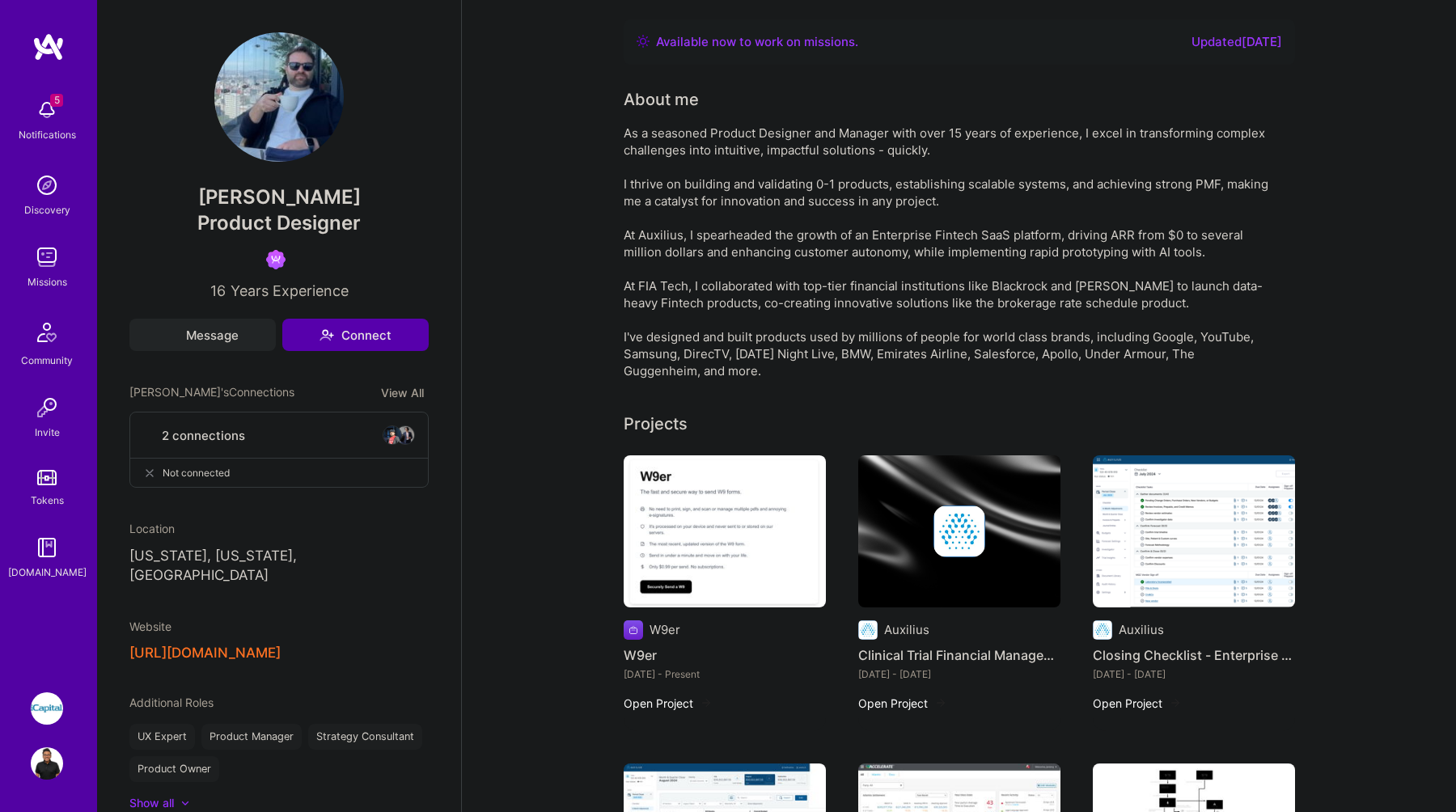
scroll to position [22, 0]
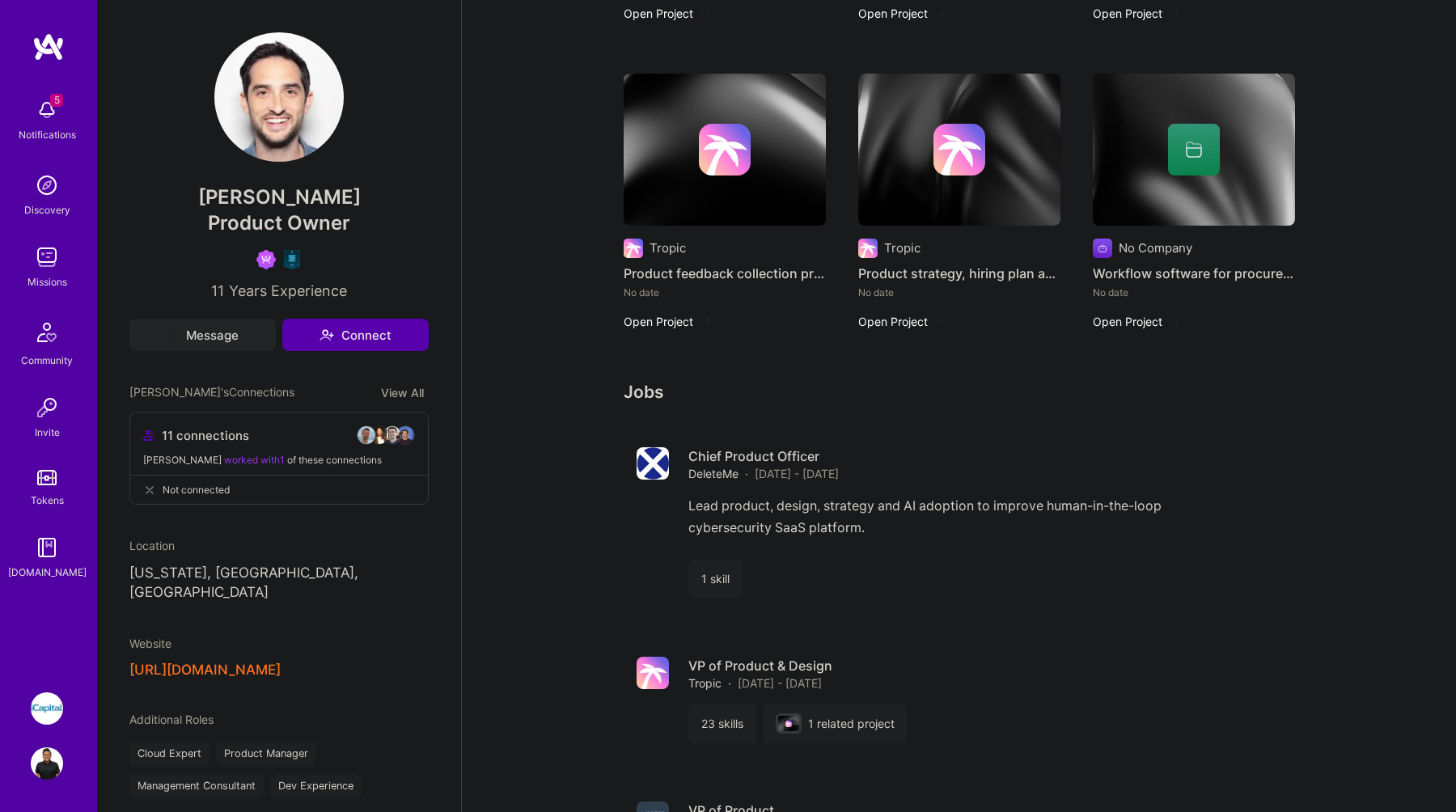
scroll to position [931, 0]
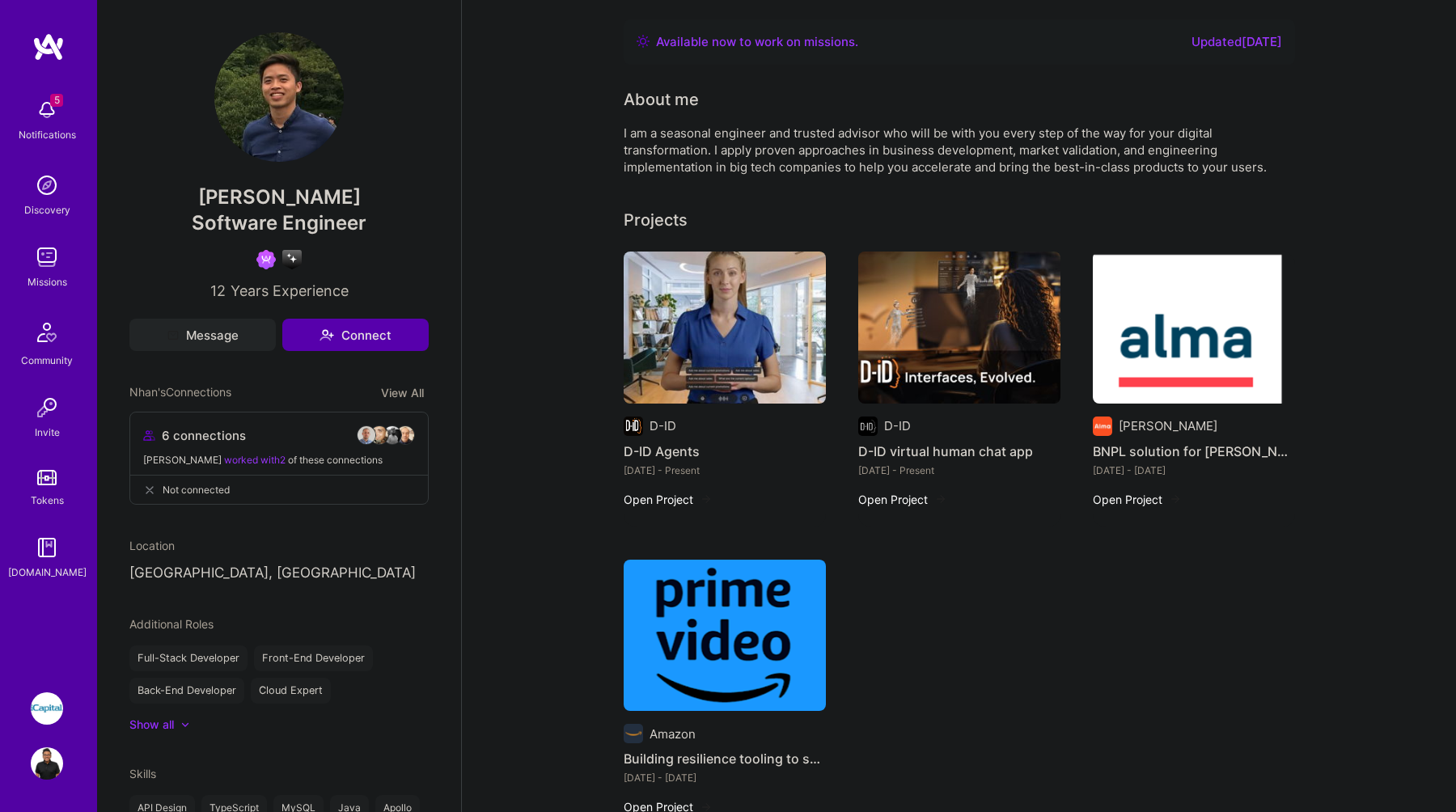
click at [985, 146] on div "I am a seasonal engineer and trusted advisor who will be with you every step of…" at bounding box center [947, 150] width 648 height 51
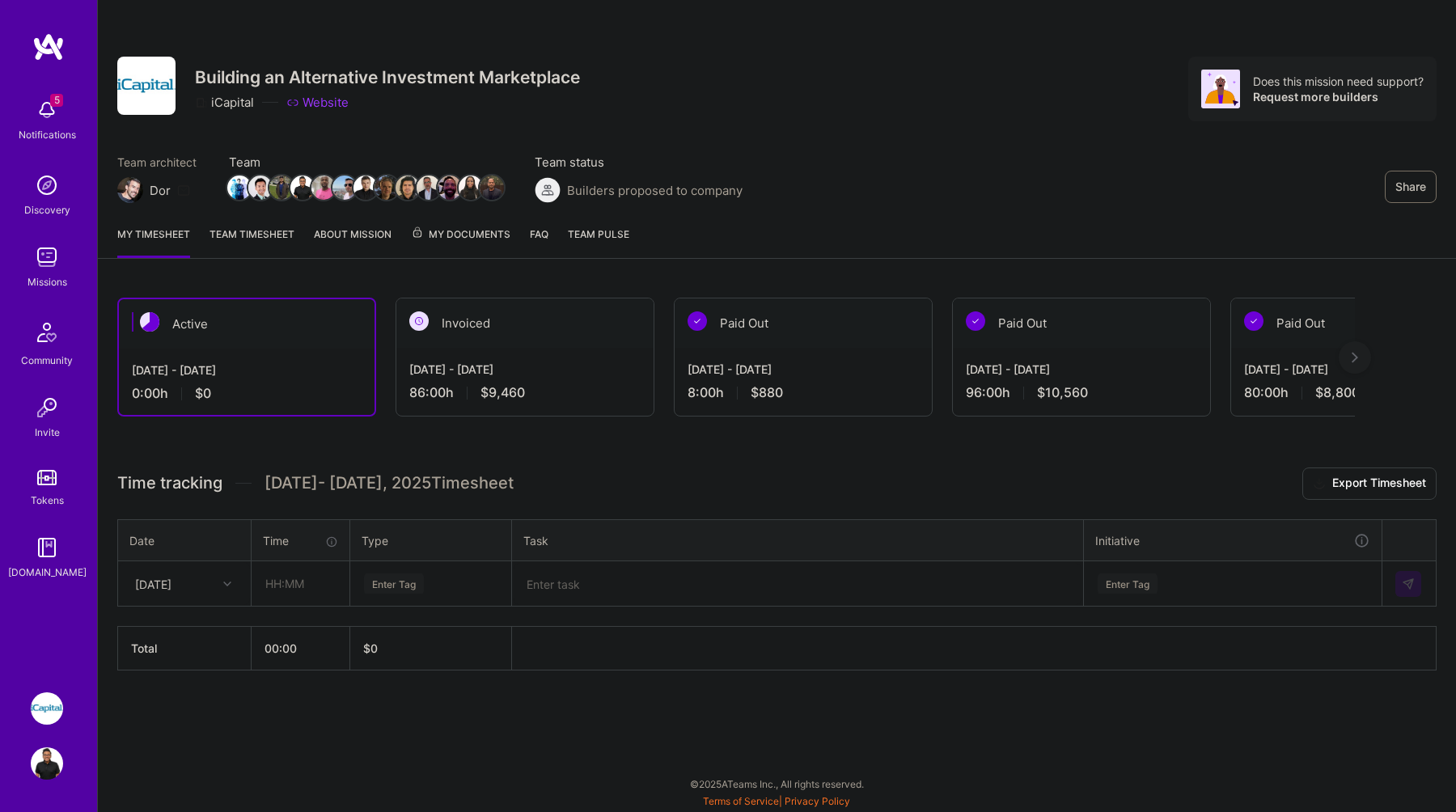
click at [478, 378] on div "[DATE] - [DATE] 86:00 h $9,460" at bounding box center [525, 381] width 257 height 66
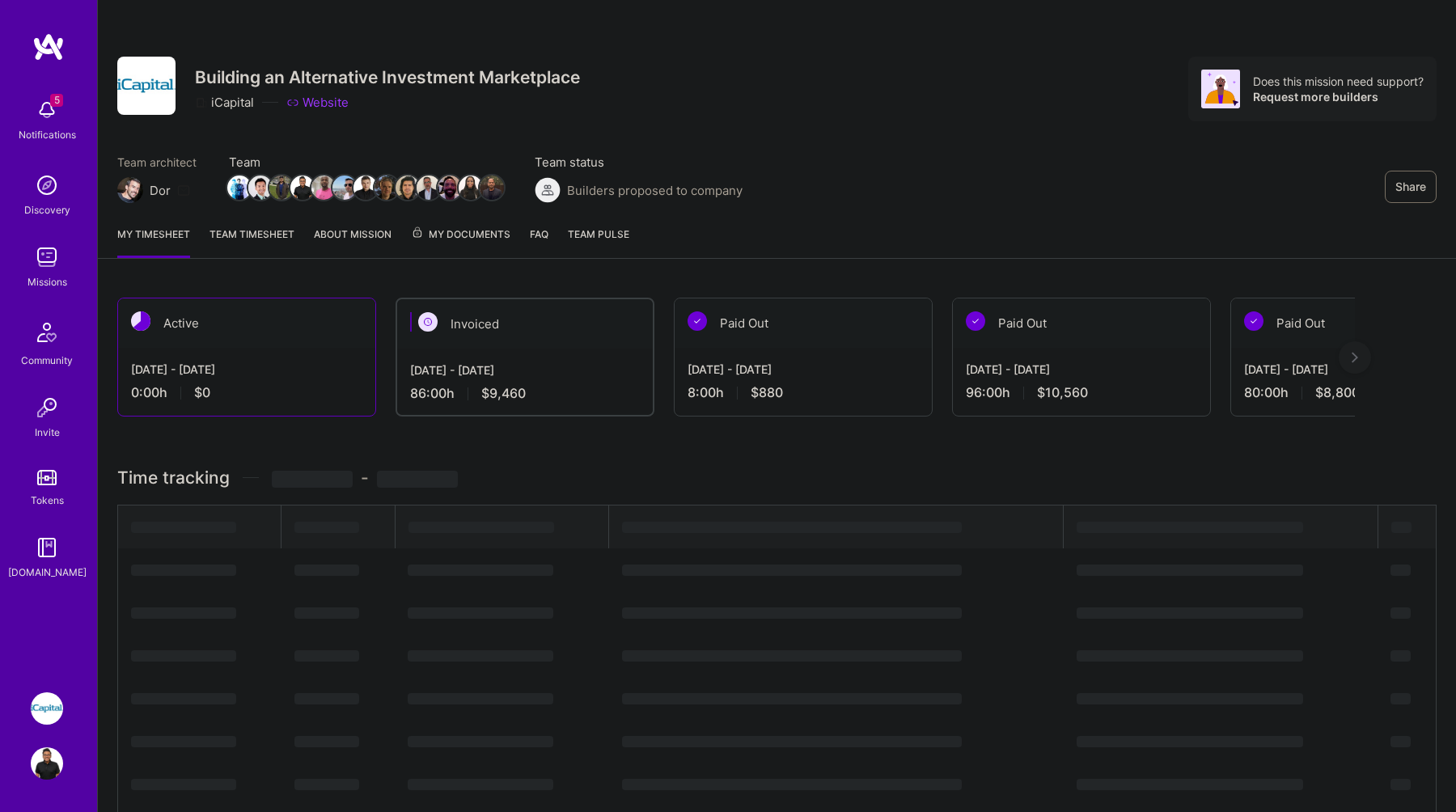
click at [476, 330] on div "Invoiced" at bounding box center [525, 323] width 256 height 49
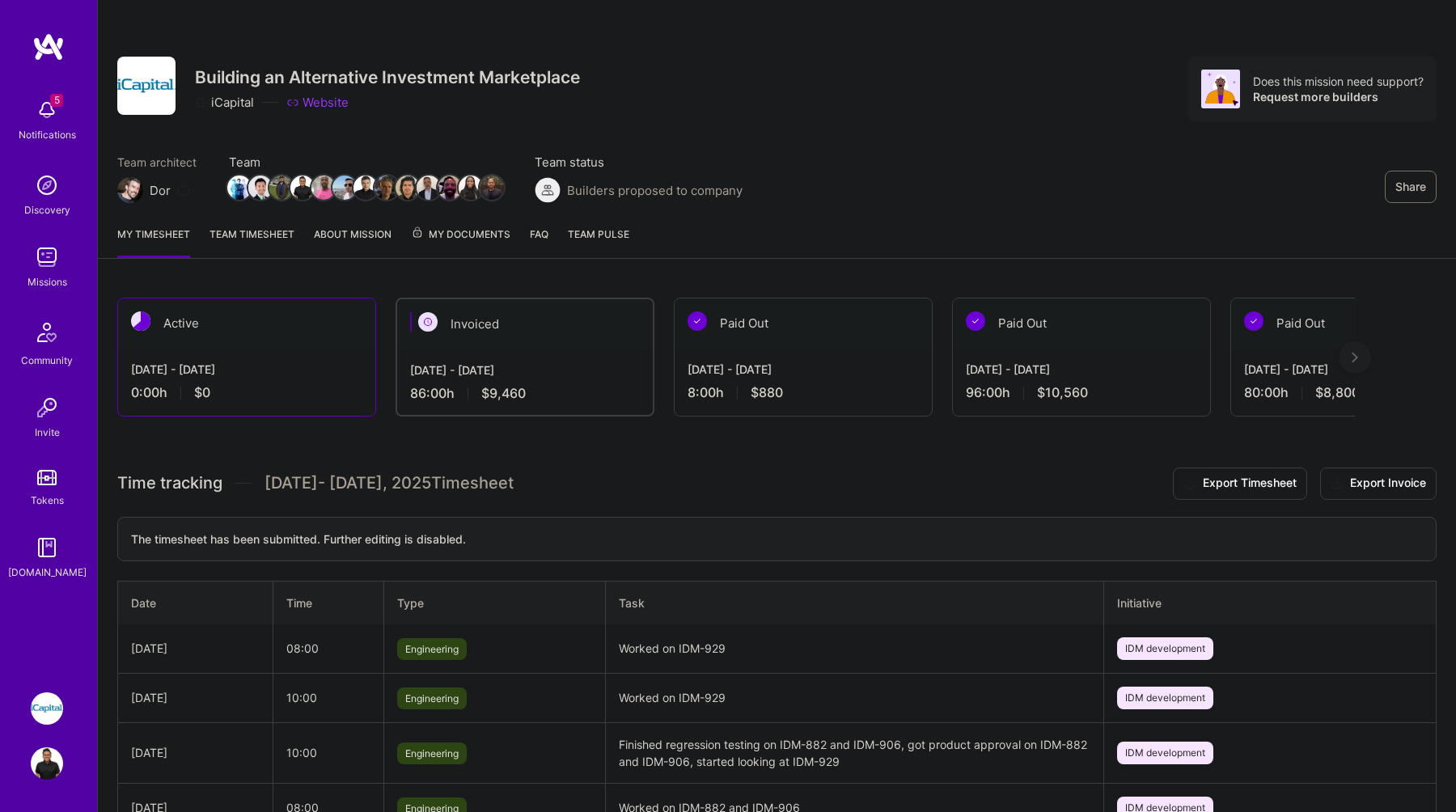
click at [843, 338] on div "Paid Out" at bounding box center [803, 322] width 257 height 49
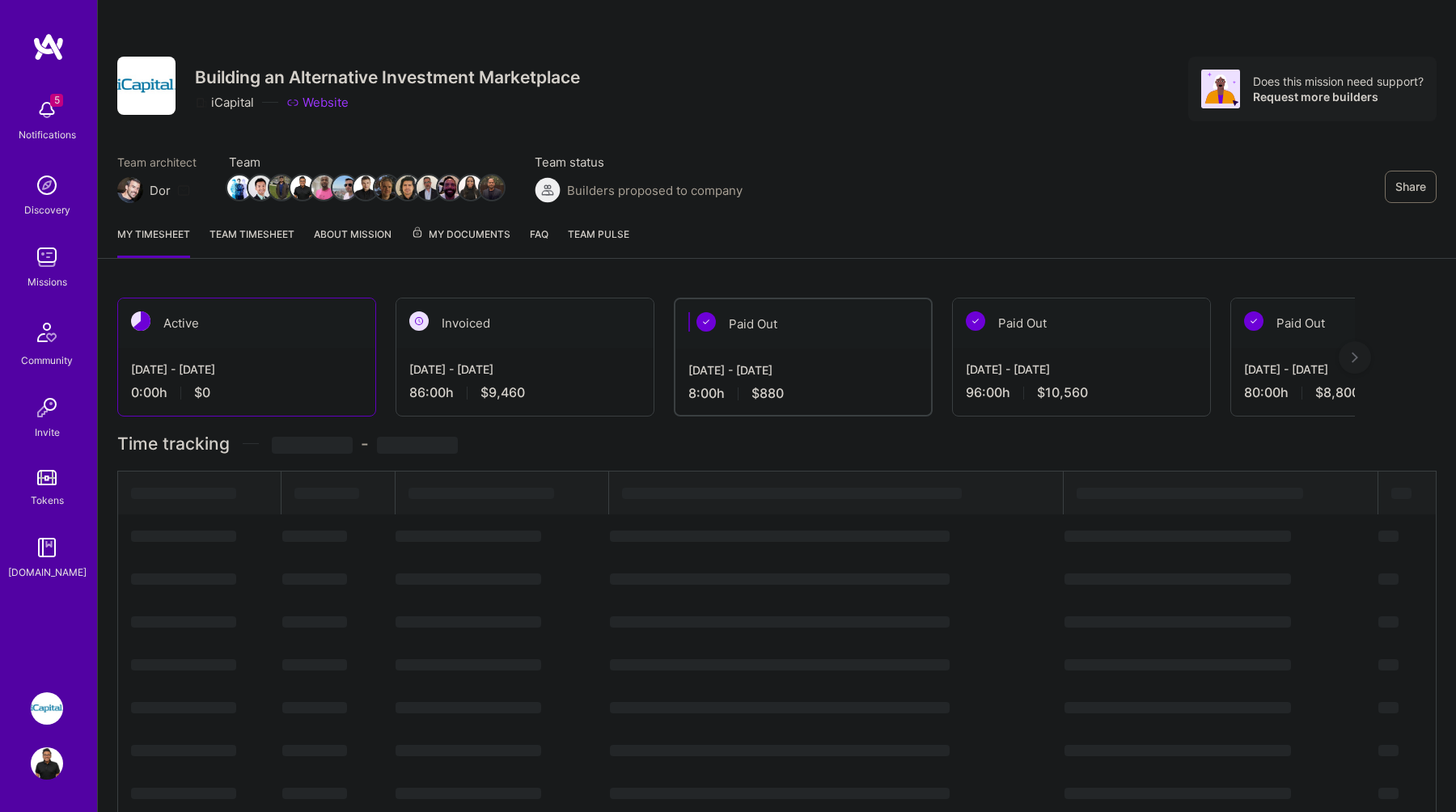
click at [1352, 361] on img at bounding box center [1355, 357] width 6 height 12
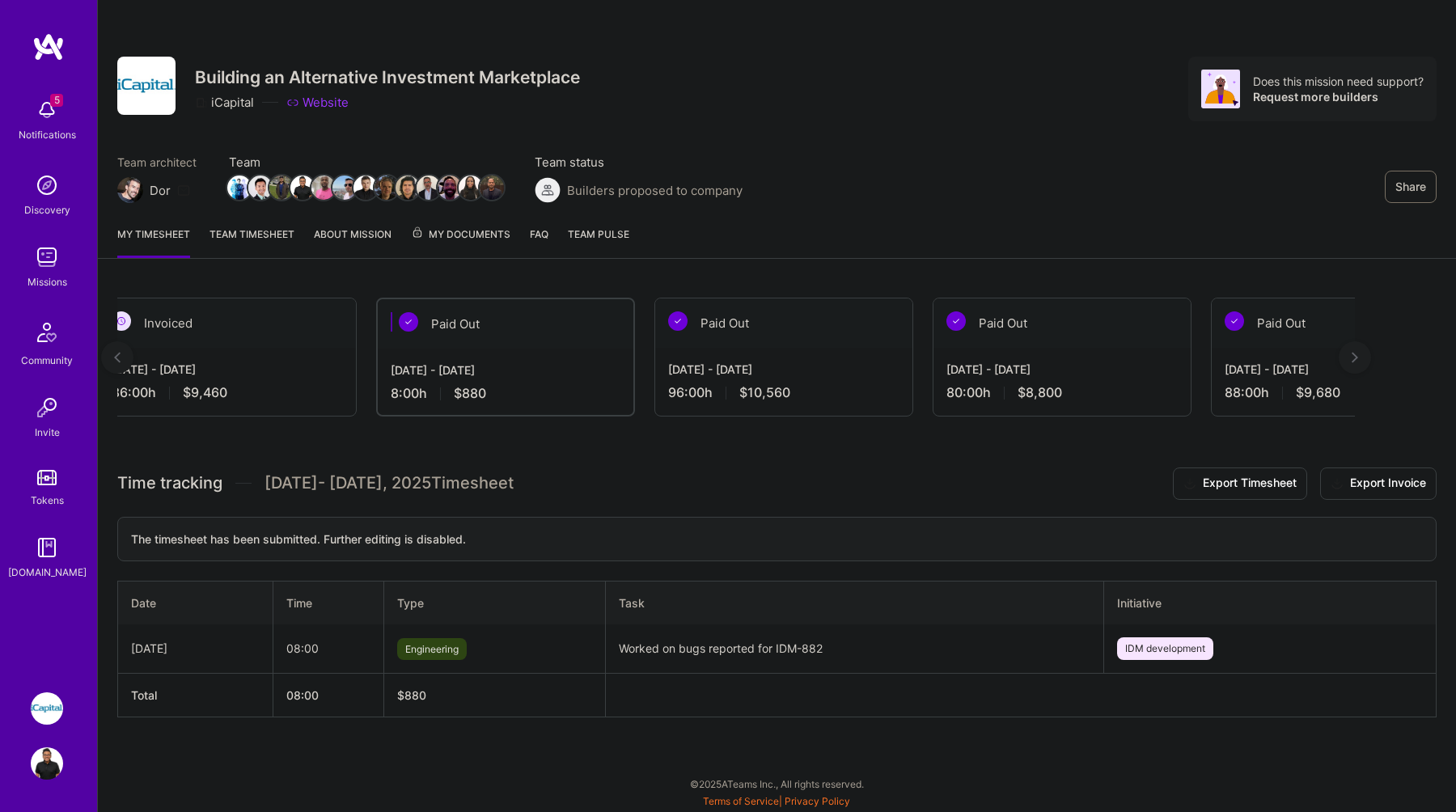
click at [1352, 361] on img at bounding box center [1355, 357] width 6 height 12
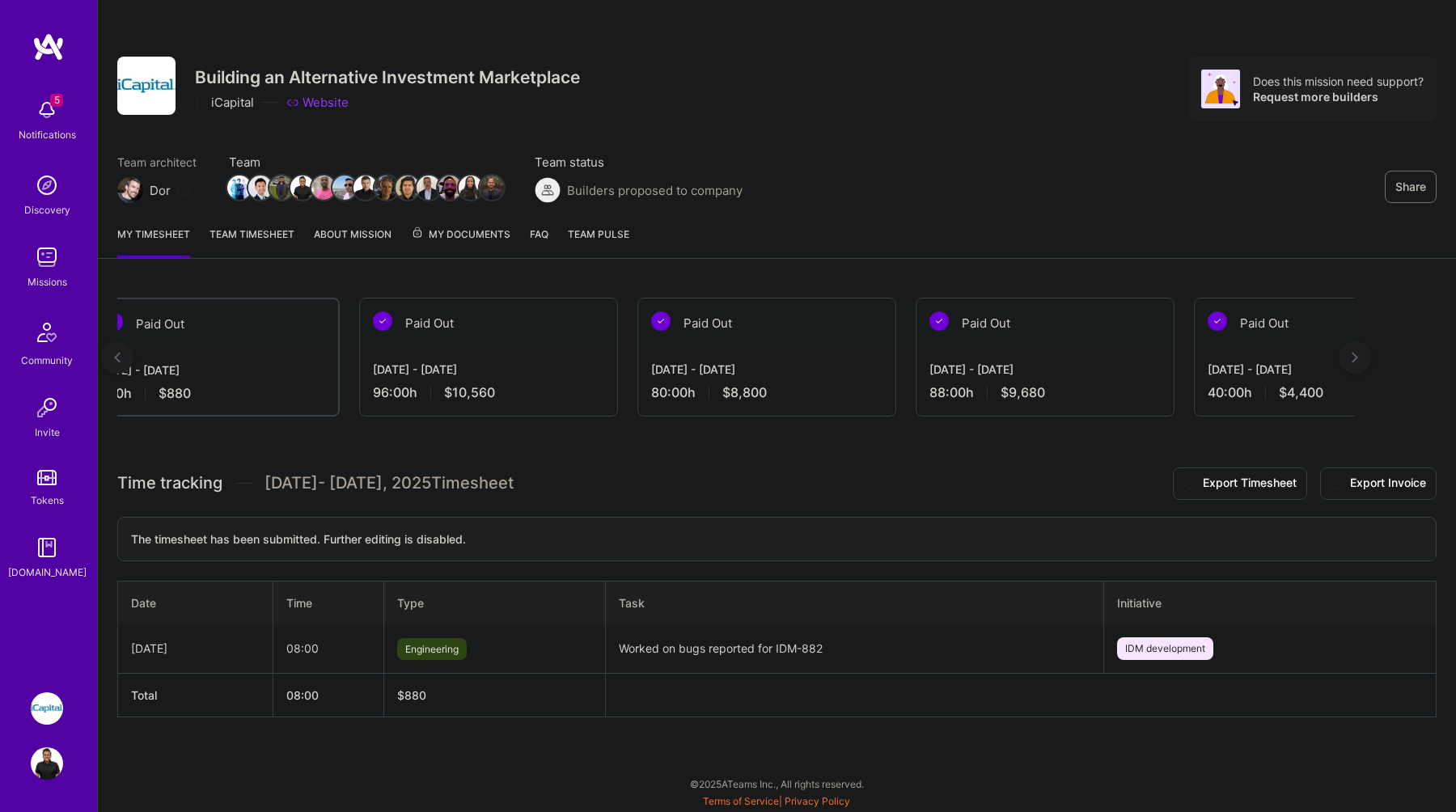
scroll to position [0, 596]
click at [121, 347] on div at bounding box center [118, 357] width 32 height 32
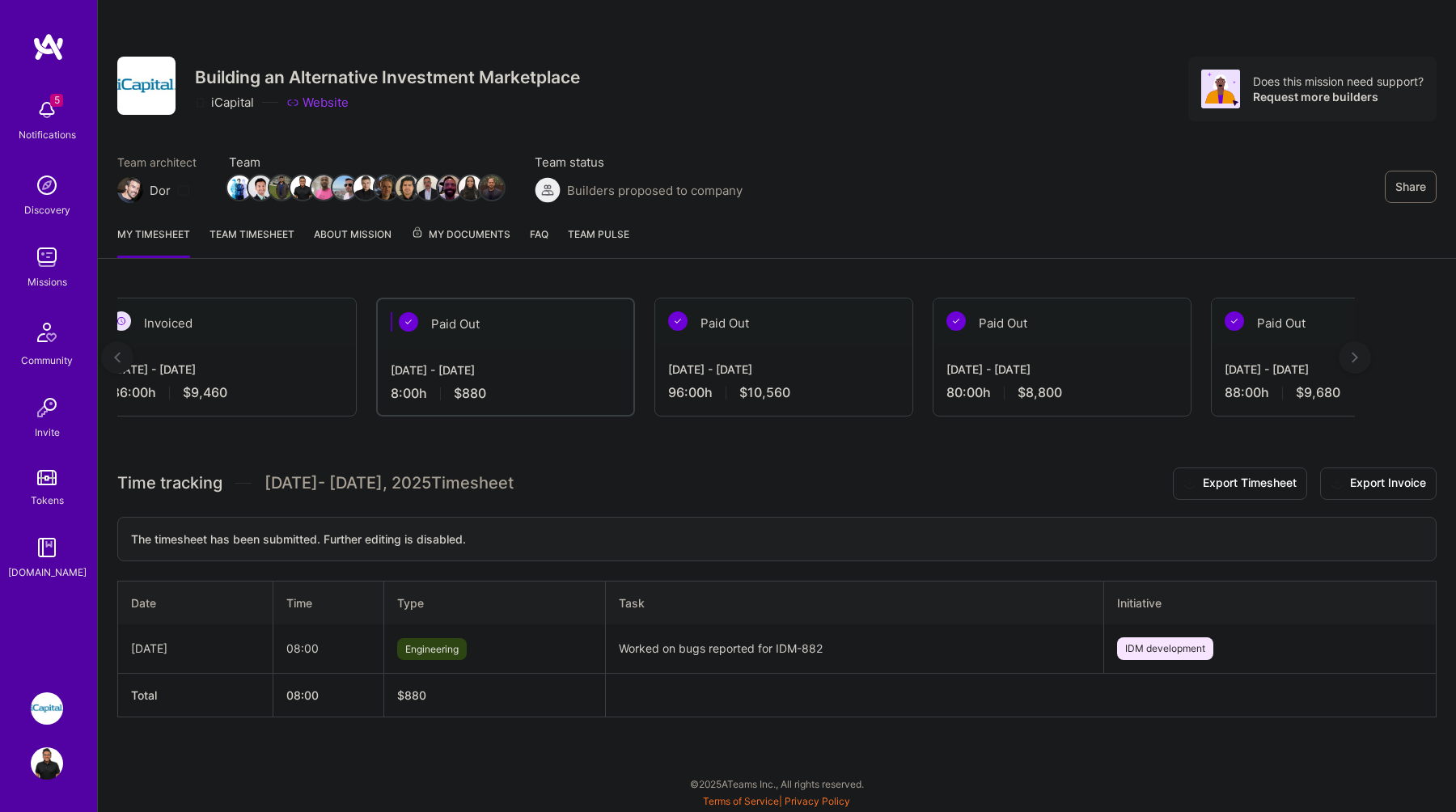
click at [121, 347] on div at bounding box center [118, 357] width 32 height 32
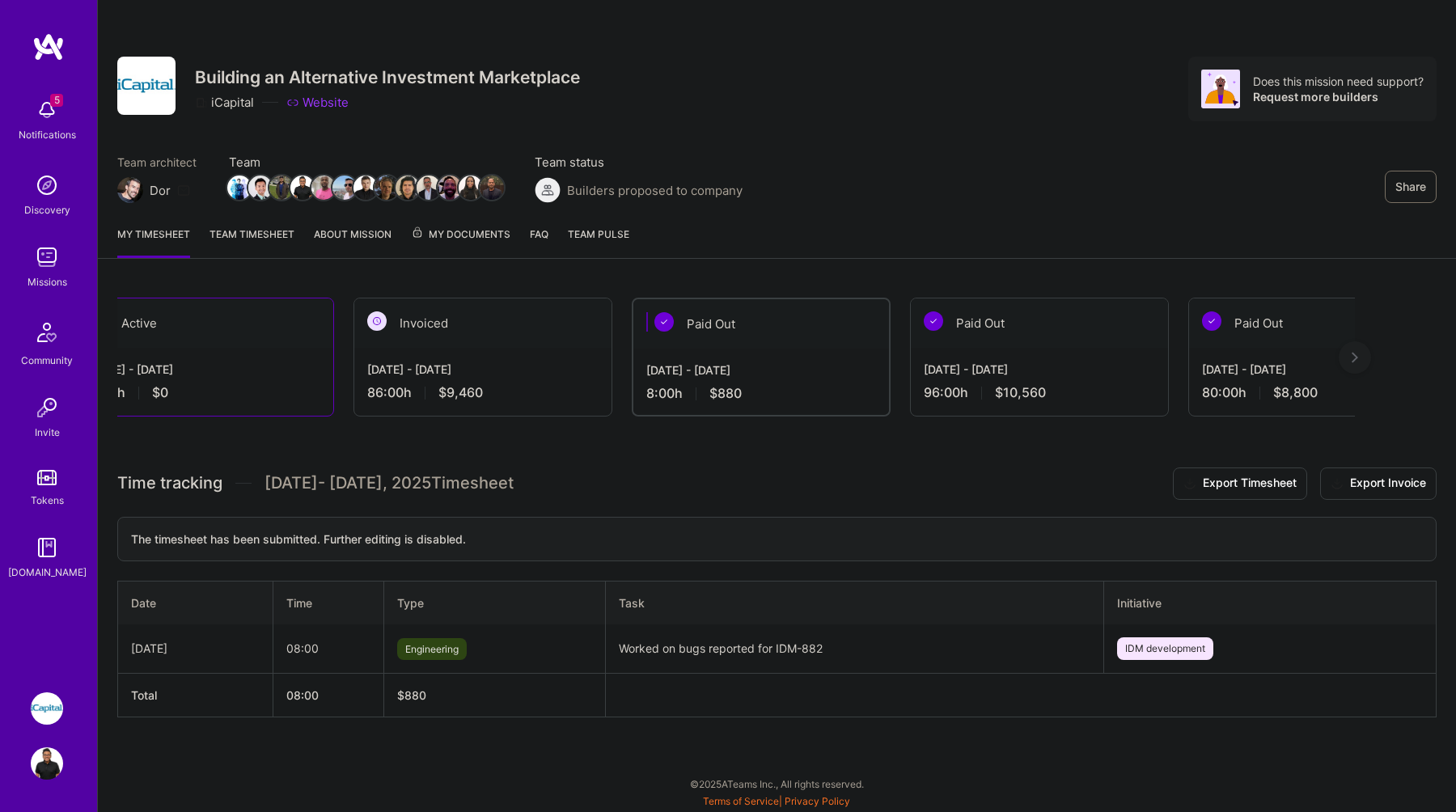
scroll to position [0, 0]
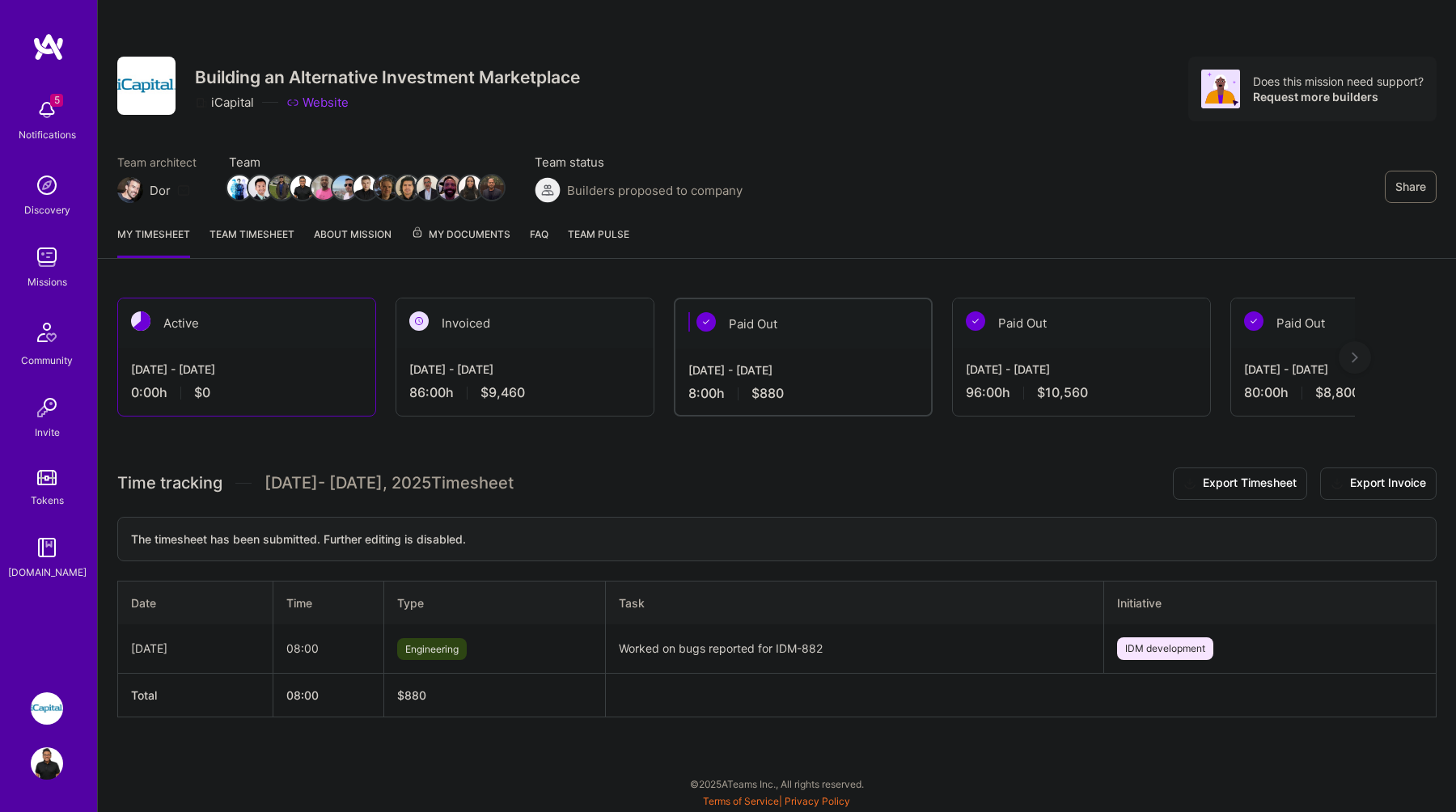
click at [312, 319] on div "Active" at bounding box center [246, 322] width 257 height 49
